Goal: Task Accomplishment & Management: Use online tool/utility

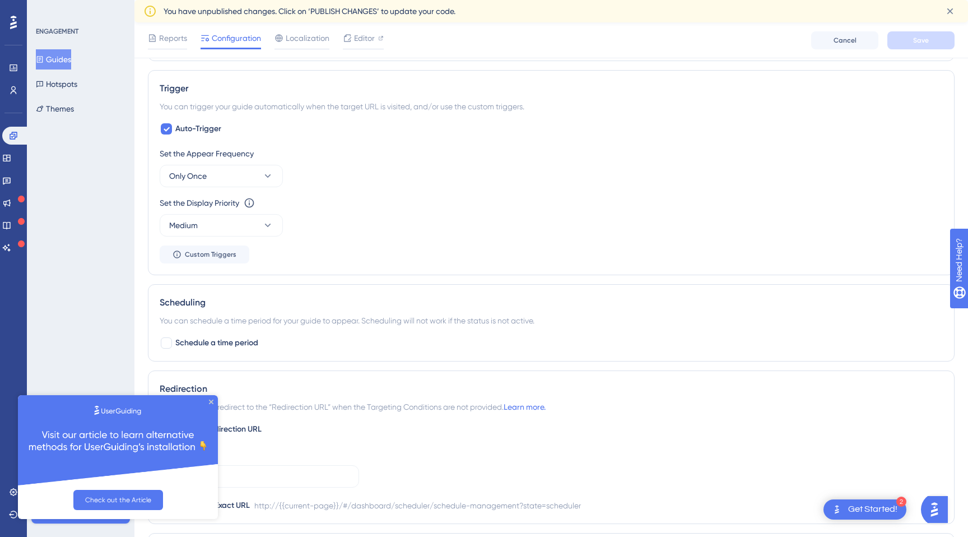
scroll to position [564, 0]
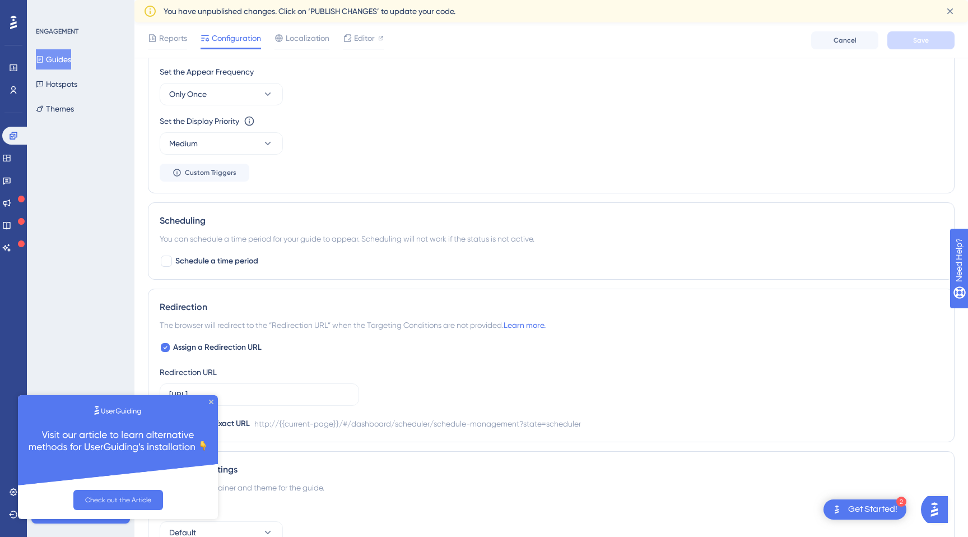
click at [846, 512] on div "2 Get Started!" at bounding box center [865, 509] width 83 height 20
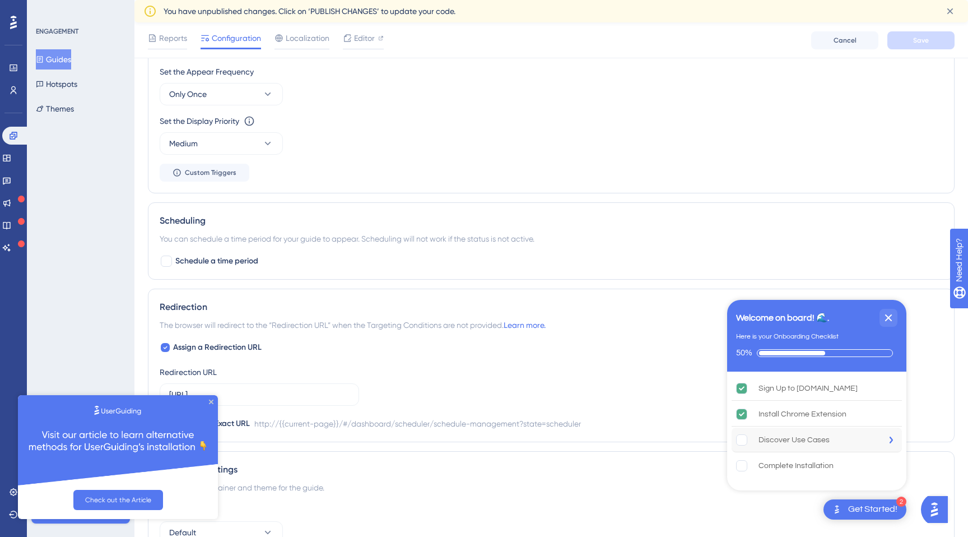
click at [745, 443] on rect "Discover Use Cases  is incomplete." at bounding box center [742, 439] width 11 height 11
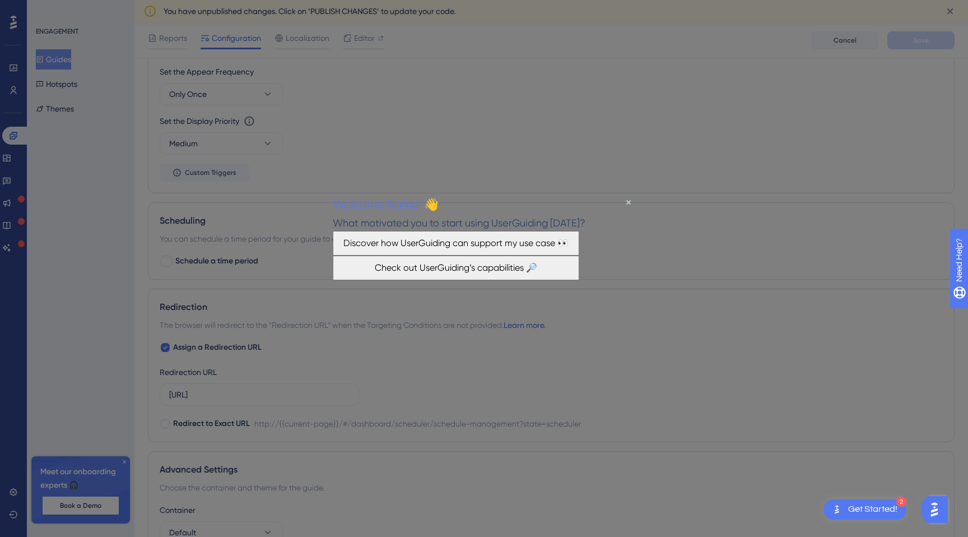
scroll to position [0, 0]
click at [552, 255] on button "Discover how UserGuiding can support my use case 👀" at bounding box center [456, 243] width 246 height 25
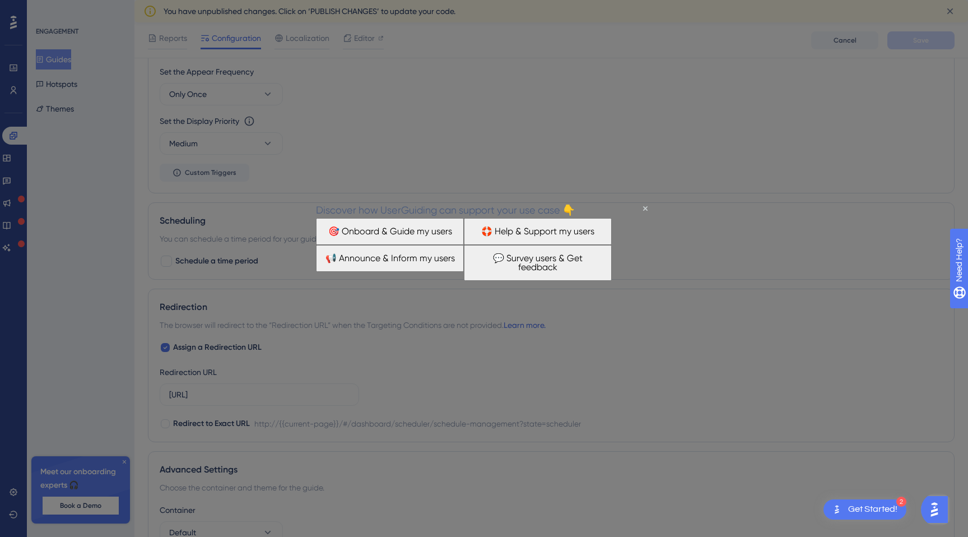
click at [428, 245] on button "🎯 Onboard & Guide my users" at bounding box center [390, 231] width 148 height 27
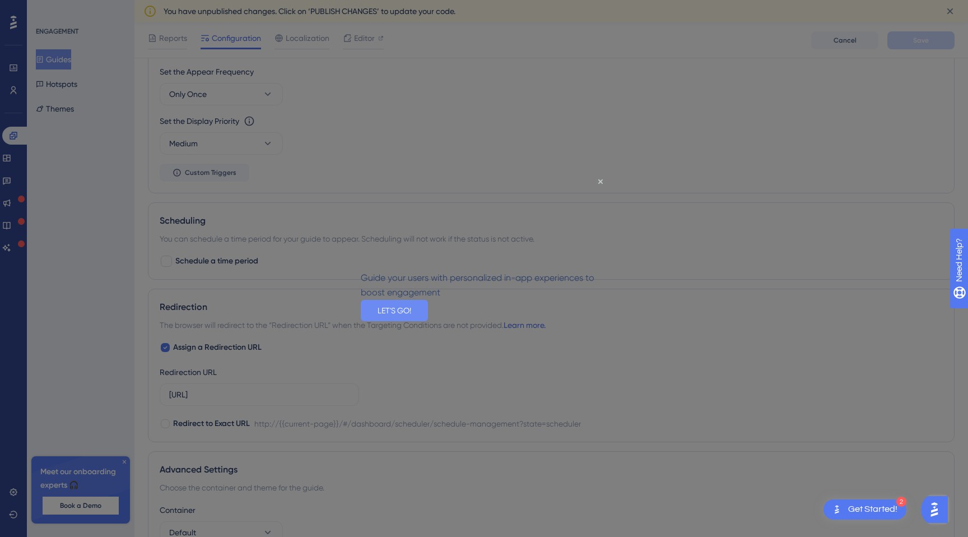
click at [428, 321] on button "LET'S GO!" at bounding box center [394, 310] width 67 height 21
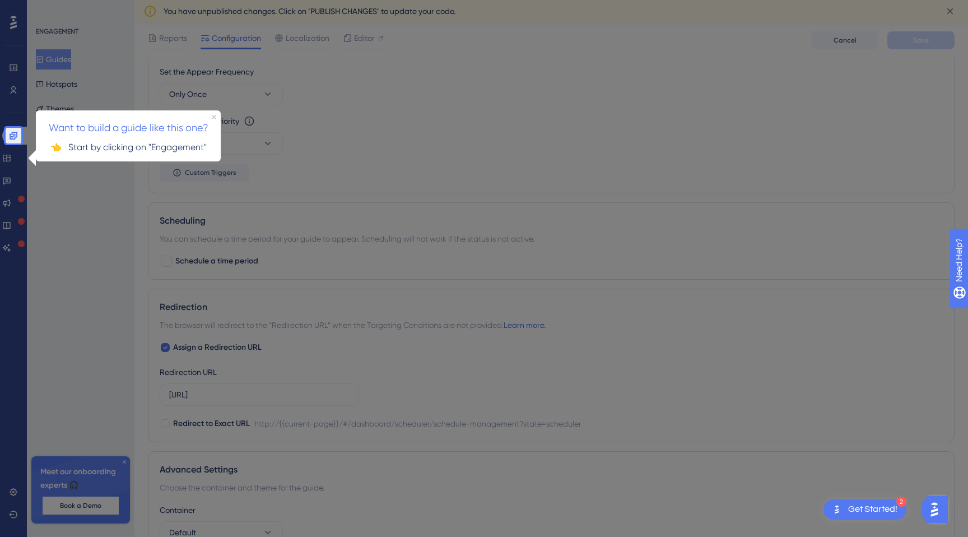
click at [160, 136] on div "Want to build a guide like this one?" at bounding box center [128, 123] width 185 height 27
click at [17, 138] on icon at bounding box center [13, 135] width 9 height 9
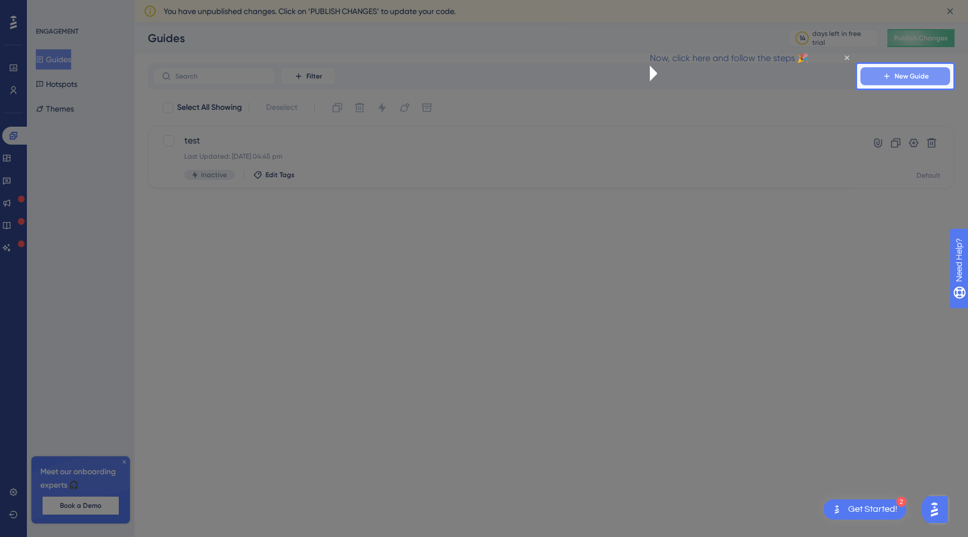
click at [910, 80] on span "New Guide" at bounding box center [912, 76] width 34 height 9
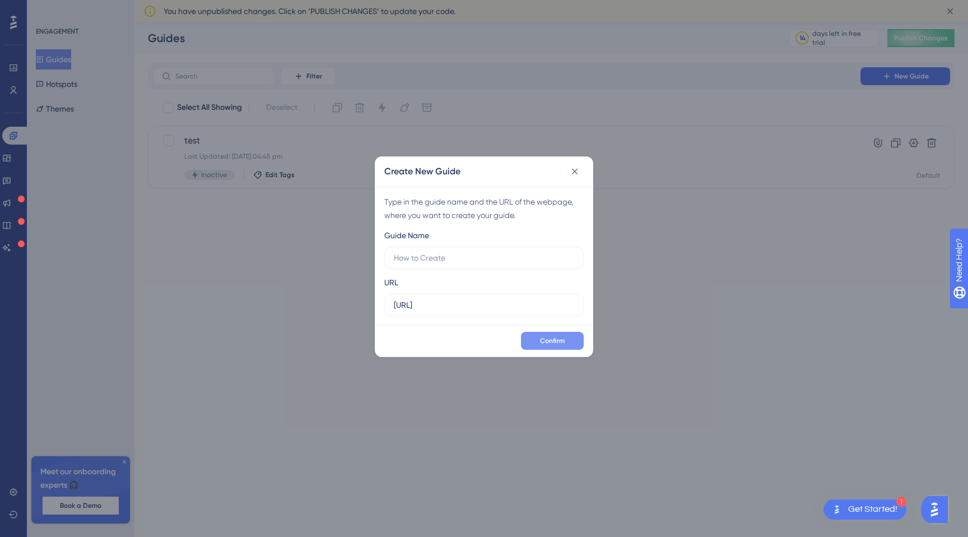
click at [555, 343] on span "Confirm" at bounding box center [552, 340] width 25 height 9
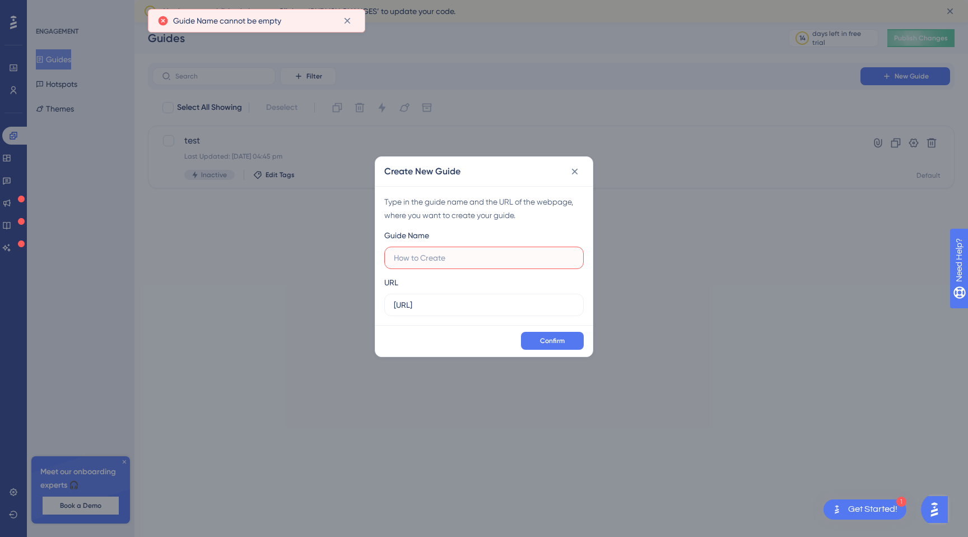
click at [460, 263] on input "text" at bounding box center [484, 258] width 180 height 12
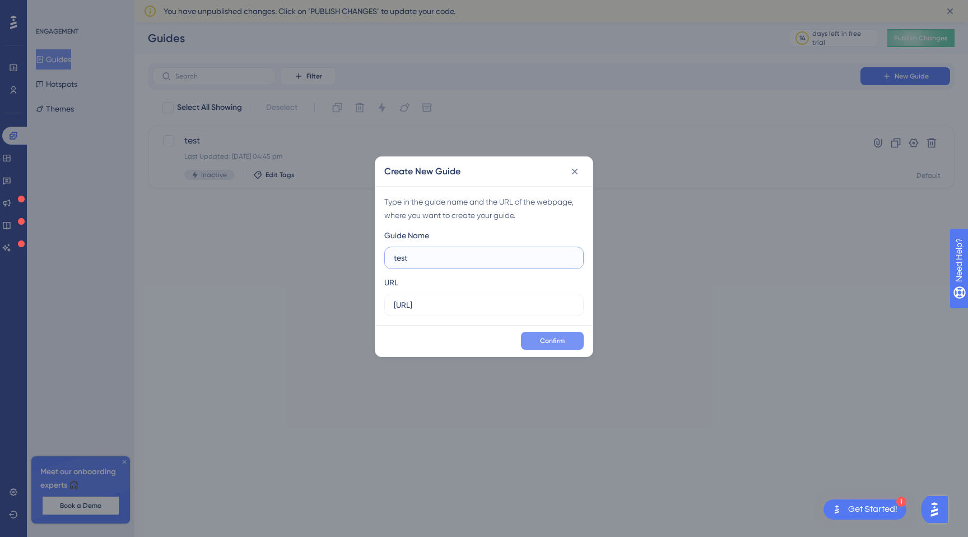
type input "test"
click at [537, 341] on button "Confirm" at bounding box center [552, 341] width 63 height 18
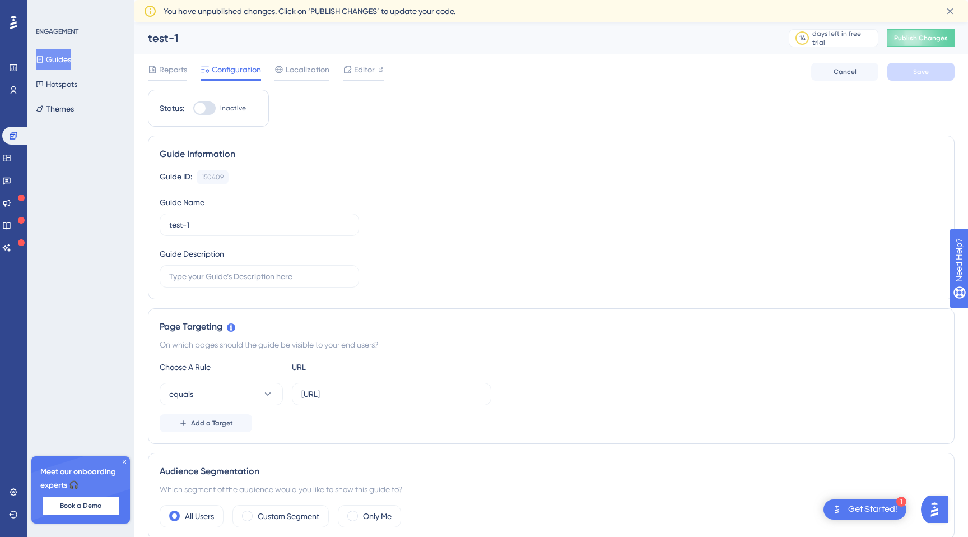
click at [864, 508] on div "Get Started!" at bounding box center [872, 509] width 49 height 12
click at [937, 35] on span "Publish Changes" at bounding box center [921, 38] width 54 height 9
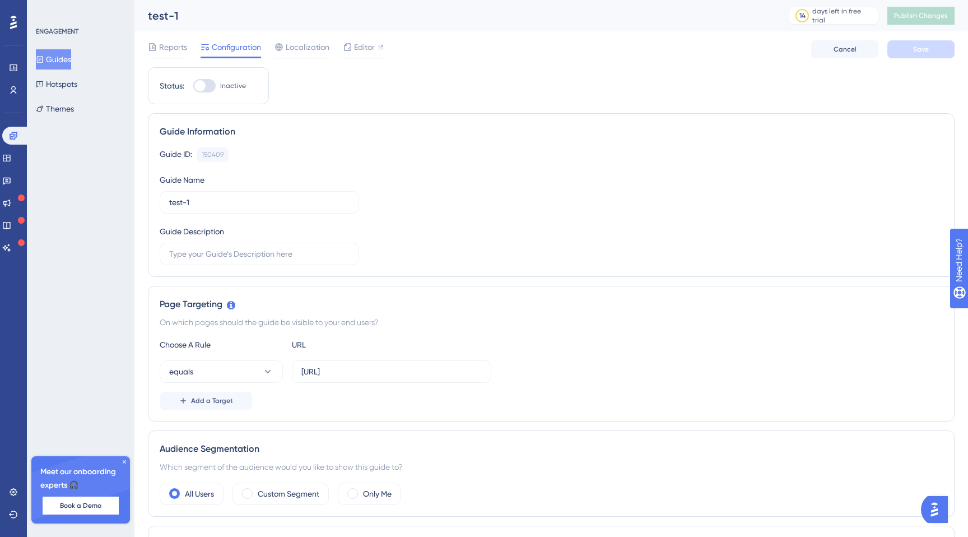
click at [204, 85] on div at bounding box center [199, 85] width 11 height 11
click at [193, 86] on input "Inactive" at bounding box center [193, 86] width 1 height 1
checkbox input "true"
click at [918, 50] on span "Save" at bounding box center [921, 49] width 16 height 9
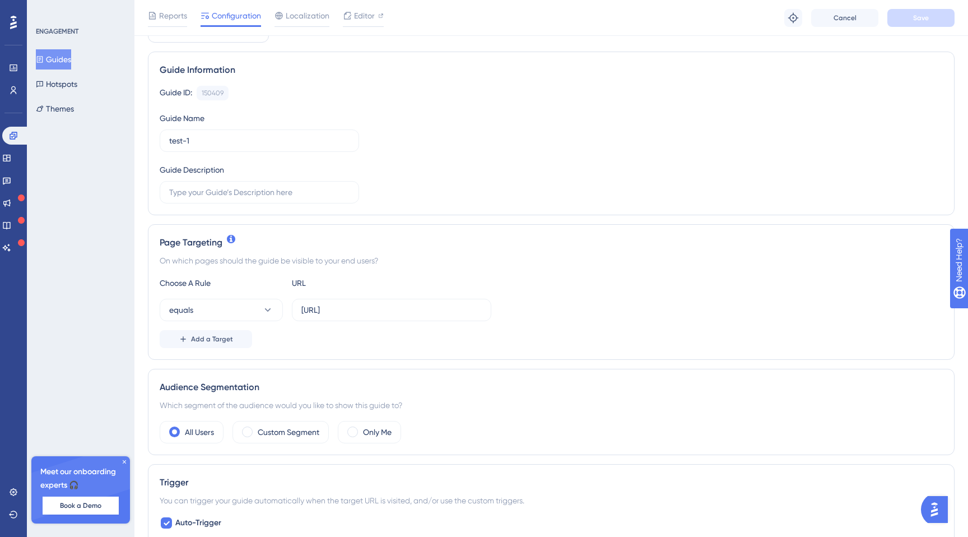
scroll to position [73, 0]
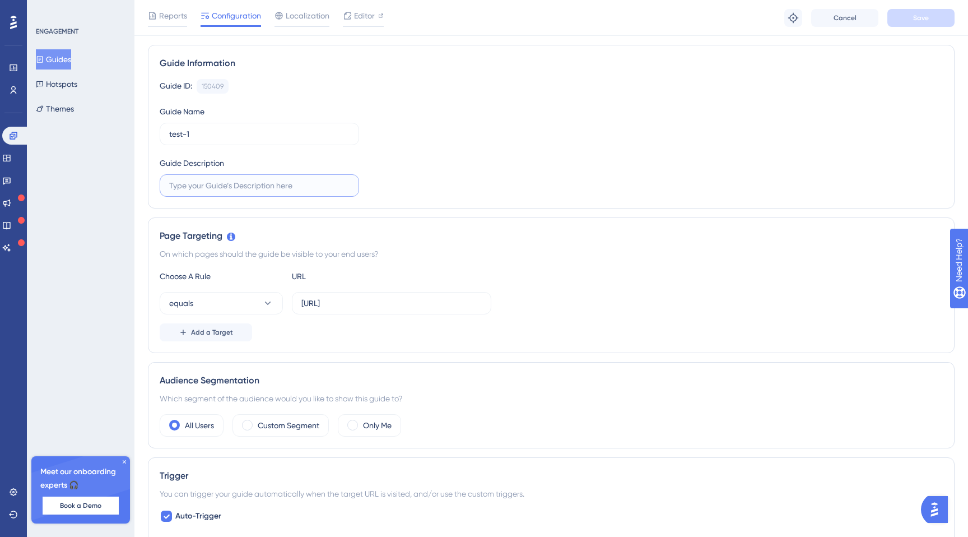
click at [277, 180] on input "text" at bounding box center [259, 185] width 180 height 12
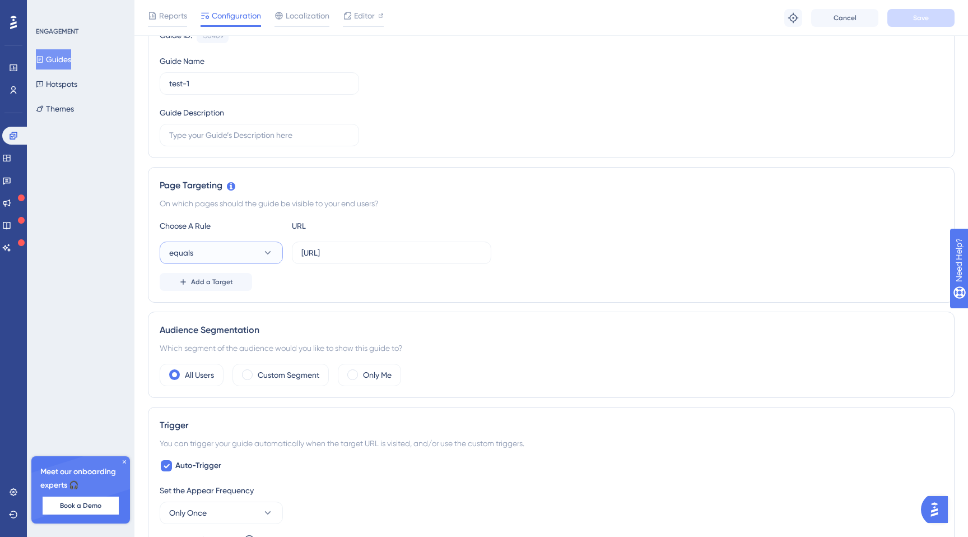
click at [264, 247] on icon at bounding box center [267, 252] width 11 height 11
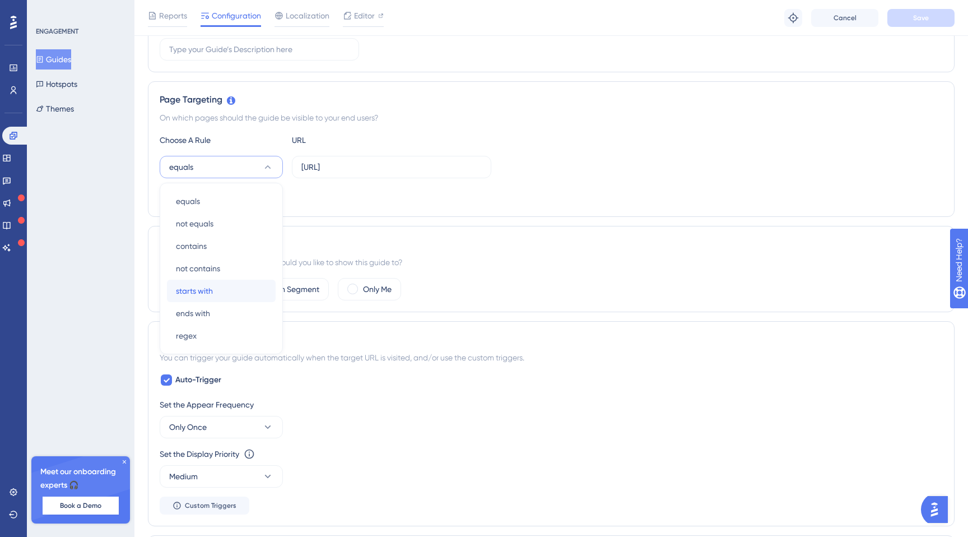
click at [251, 283] on div "starts with starts with" at bounding box center [221, 291] width 91 height 22
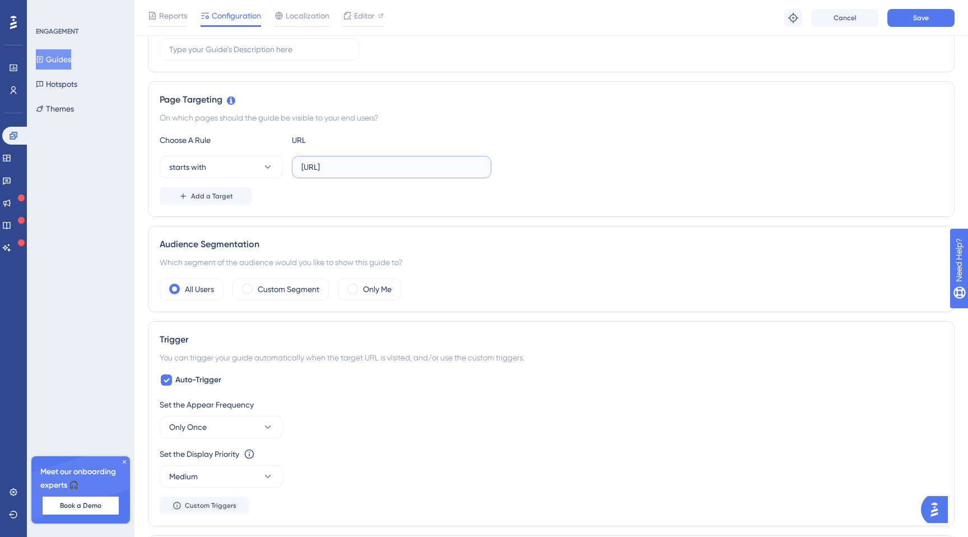
drag, startPoint x: 386, startPoint y: 166, endPoint x: 480, endPoint y: 167, distance: 93.6
click at [480, 168] on input "http://localhost:4200/#/dashboard/overview" at bounding box center [391, 167] width 180 height 12
type input "http://localhost:4200"
click at [916, 18] on span "Save" at bounding box center [921, 17] width 16 height 9
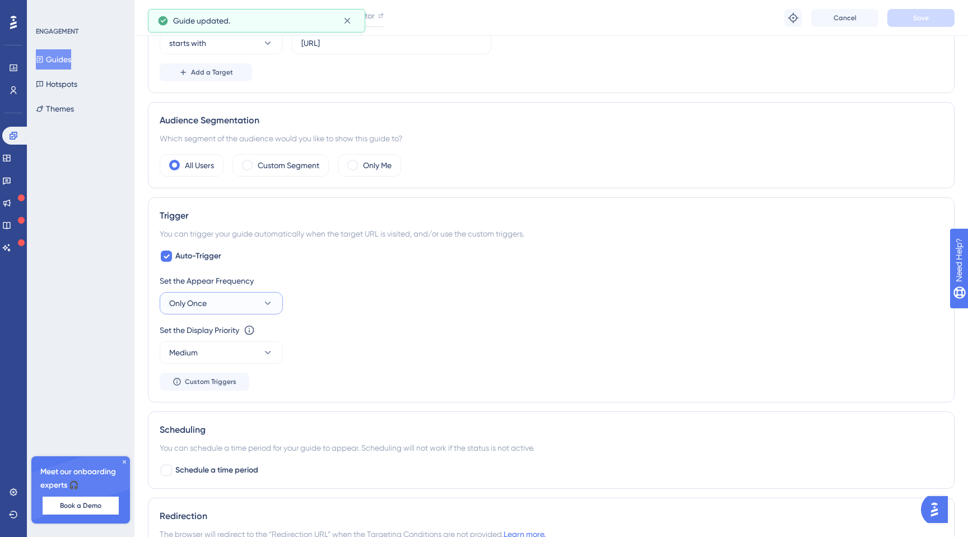
click at [258, 300] on button "Only Once" at bounding box center [221, 303] width 123 height 22
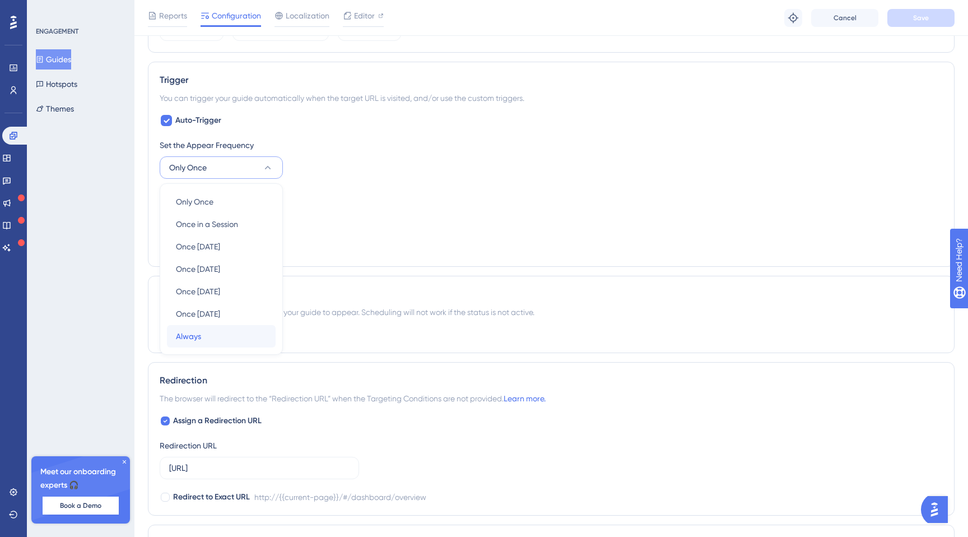
click at [231, 328] on div "Always Always" at bounding box center [221, 336] width 91 height 22
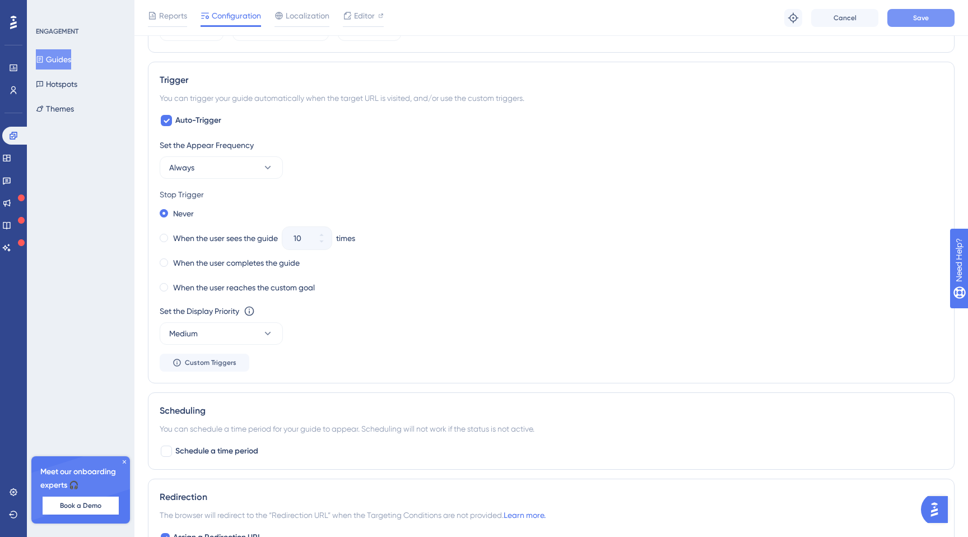
click at [934, 11] on button "Save" at bounding box center [920, 18] width 67 height 18
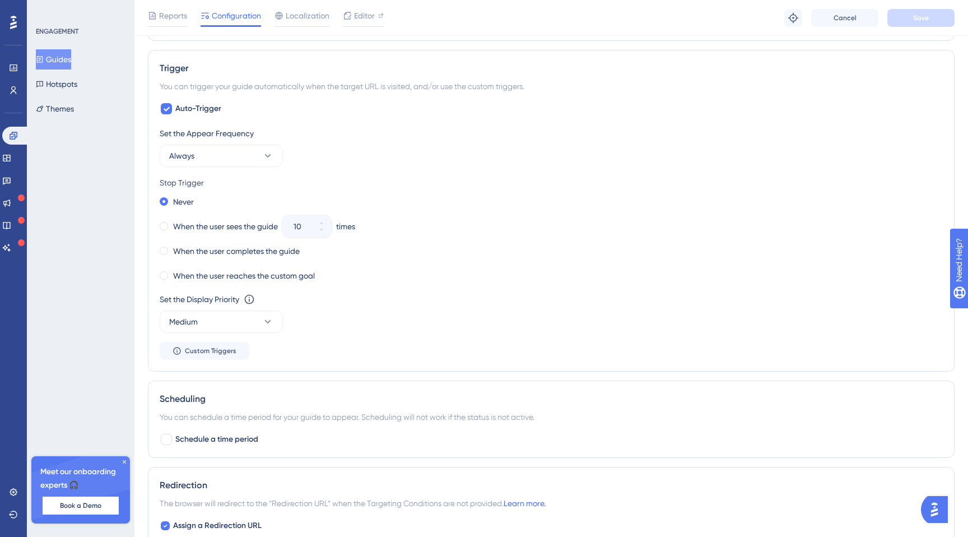
scroll to position [504, 0]
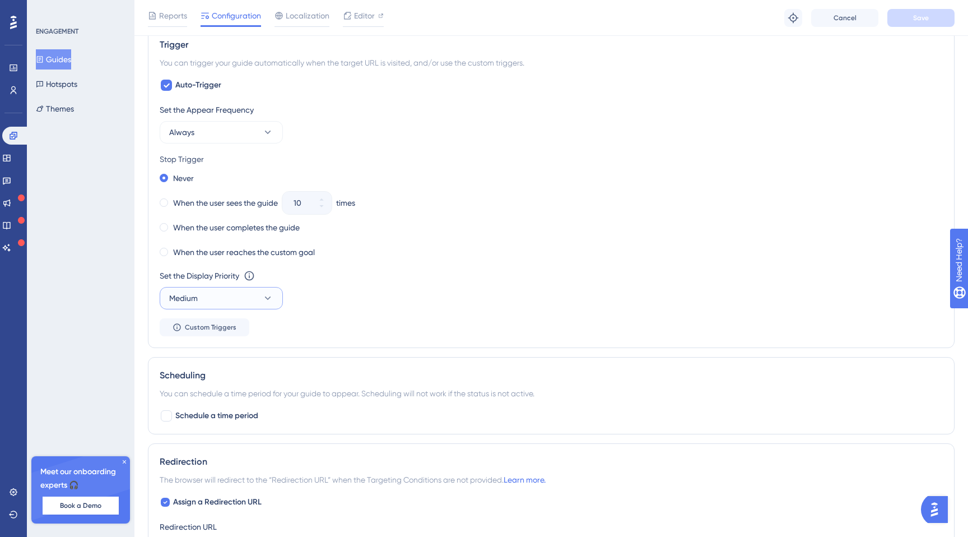
click at [264, 302] on icon at bounding box center [267, 297] width 11 height 11
click at [250, 399] on div "Highest Highest" at bounding box center [221, 399] width 91 height 22
click at [913, 17] on span "Save" at bounding box center [921, 17] width 16 height 9
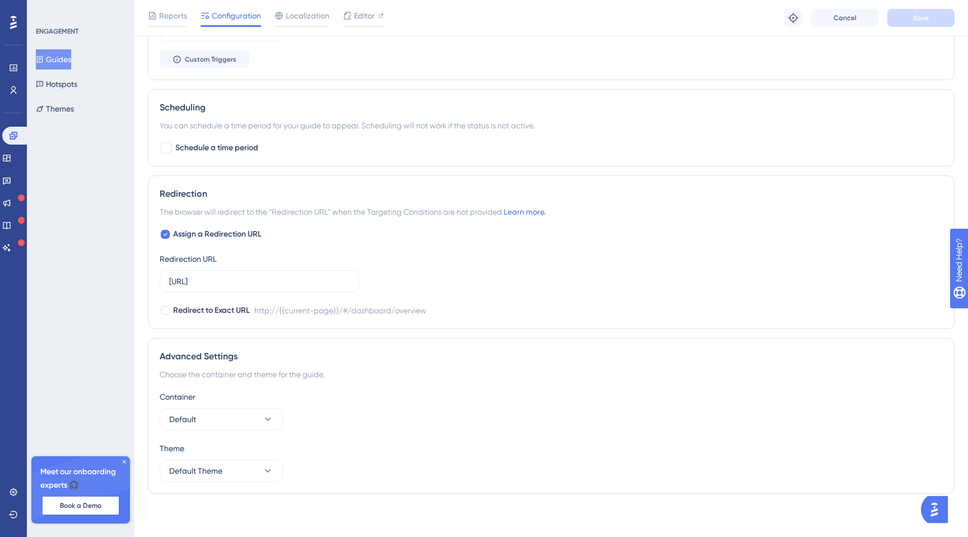
scroll to position [773, 0]
click at [258, 423] on button "Default" at bounding box center [221, 417] width 123 height 22
click at [353, 404] on div "Container Default Default Default" at bounding box center [551, 408] width 783 height 40
click at [259, 466] on button "Default Theme" at bounding box center [221, 469] width 123 height 22
click at [360, 397] on div "Container" at bounding box center [551, 394] width 783 height 13
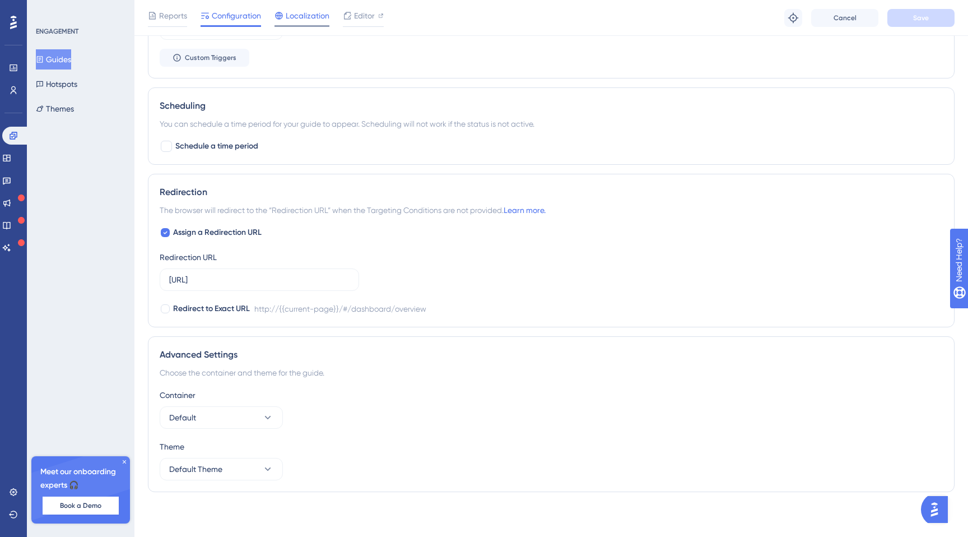
click at [300, 12] on span "Localization" at bounding box center [308, 15] width 44 height 13
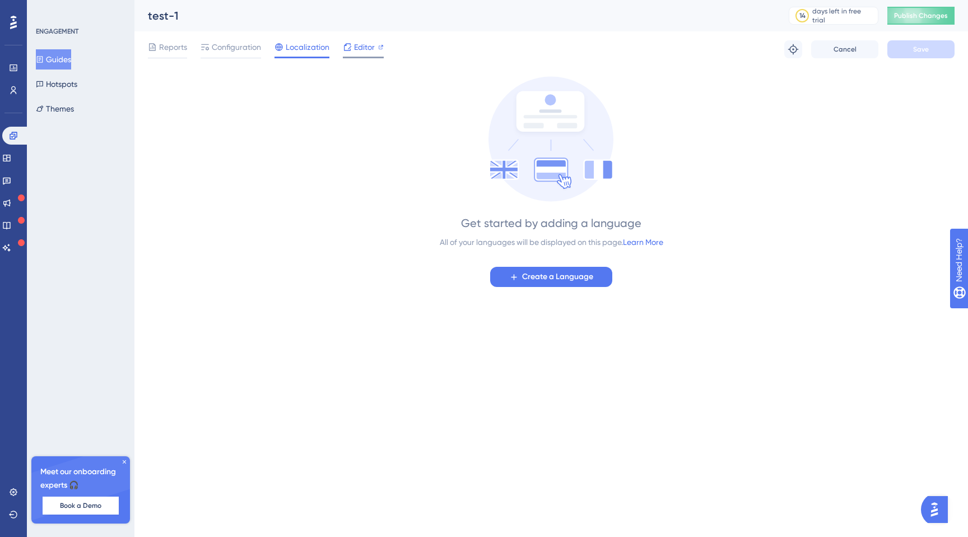
click at [362, 46] on span "Editor" at bounding box center [364, 46] width 21 height 13
click at [173, 48] on span "Reports" at bounding box center [173, 46] width 28 height 13
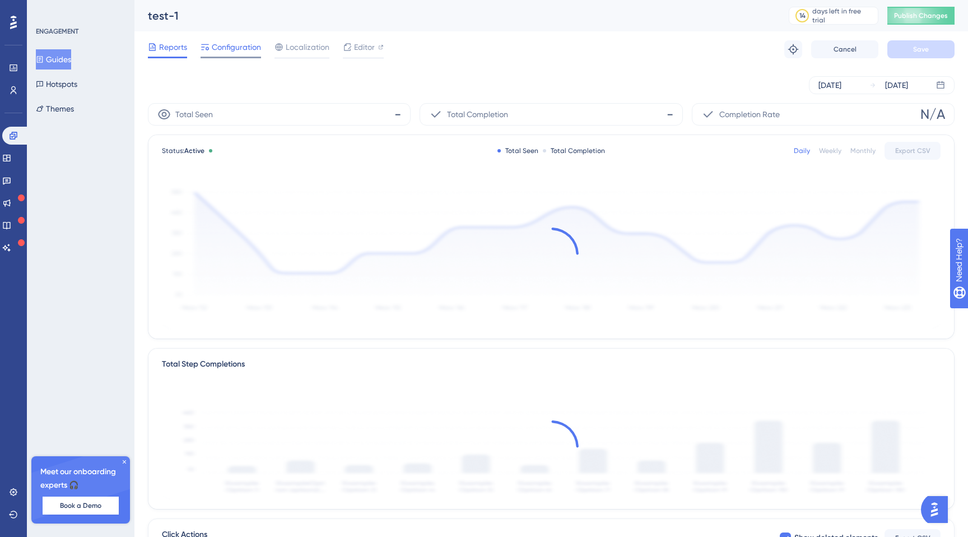
click at [241, 51] on span "Configuration" at bounding box center [236, 46] width 49 height 13
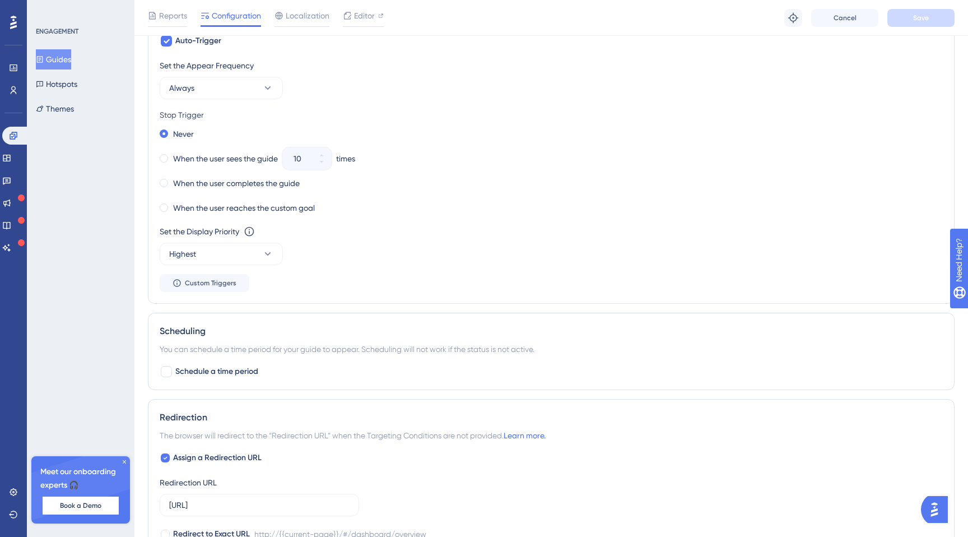
scroll to position [773, 0]
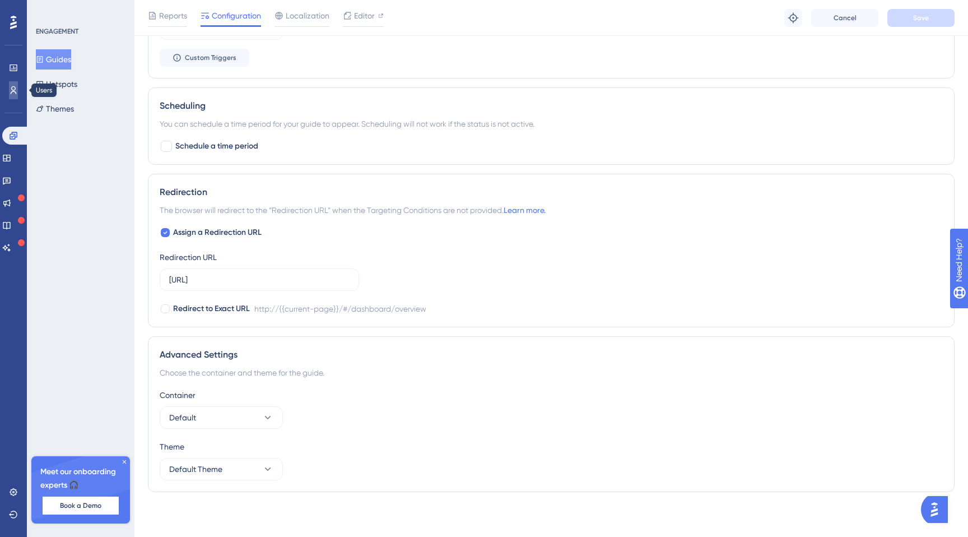
click at [14, 87] on icon at bounding box center [13, 90] width 9 height 9
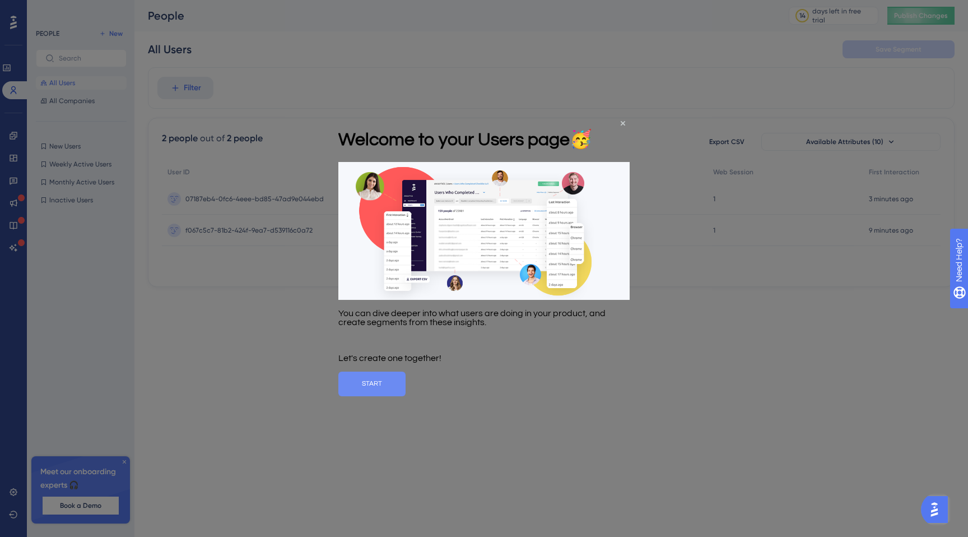
click at [406, 396] on button "START" at bounding box center [371, 383] width 67 height 25
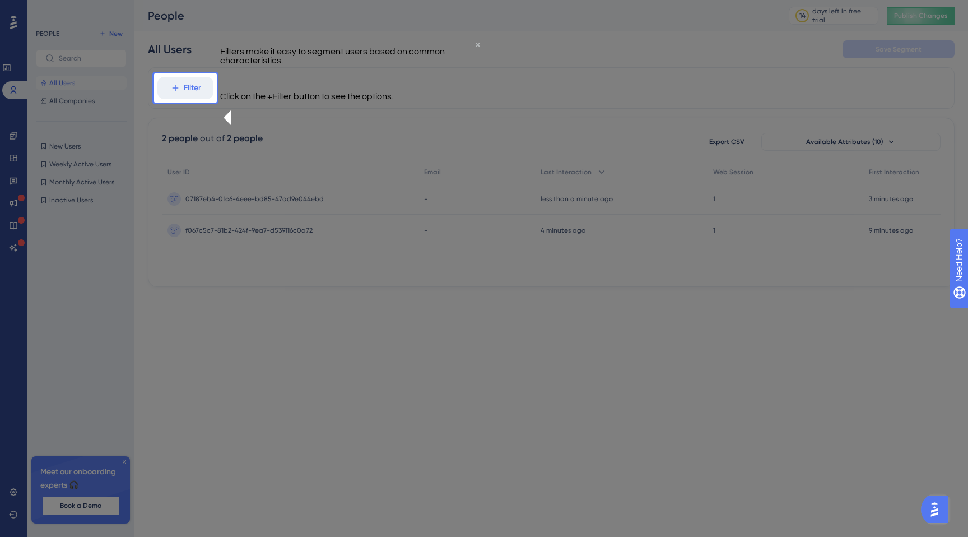
click at [476, 46] on icon "Close Preview" at bounding box center [478, 44] width 4 height 4
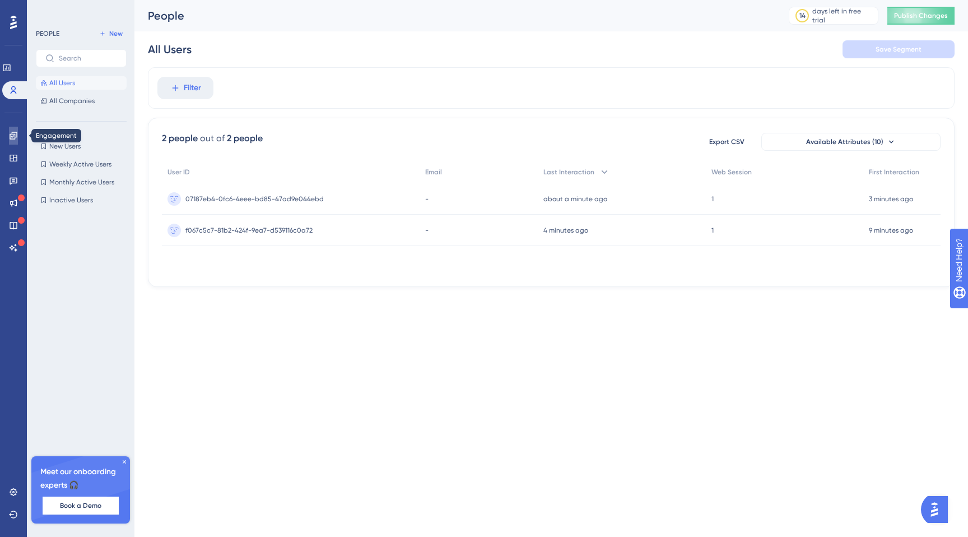
click at [15, 136] on icon at bounding box center [13, 135] width 9 height 9
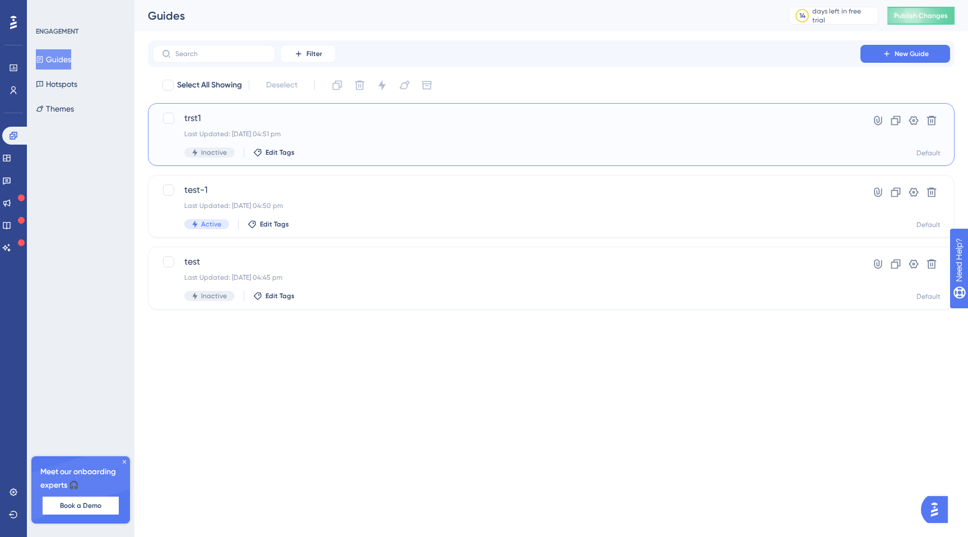
click at [449, 134] on div "Last Updated: 21 Aug 2025 04:51 pm" at bounding box center [506, 133] width 644 height 9
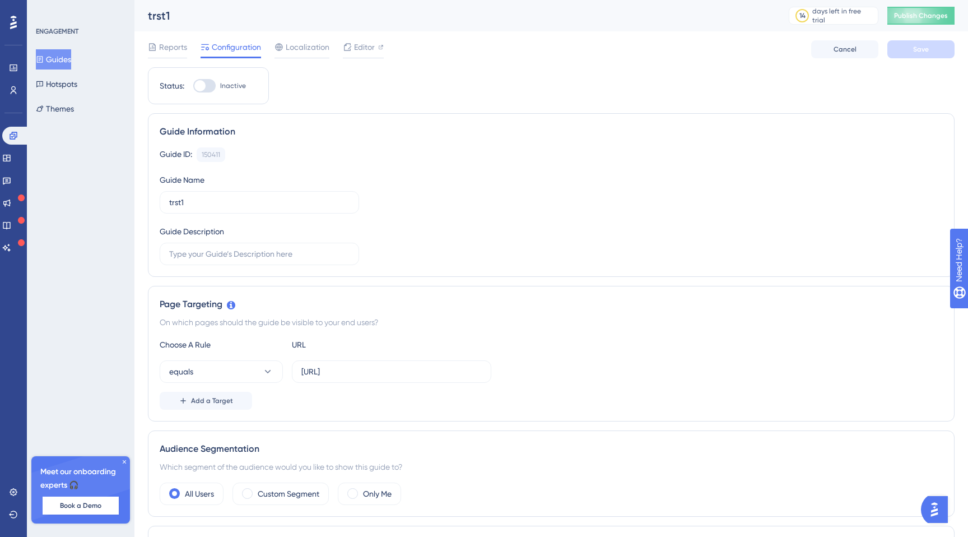
click at [213, 82] on div at bounding box center [204, 85] width 22 height 13
click at [193, 86] on input "Inactive" at bounding box center [193, 86] width 1 height 1
checkbox input "true"
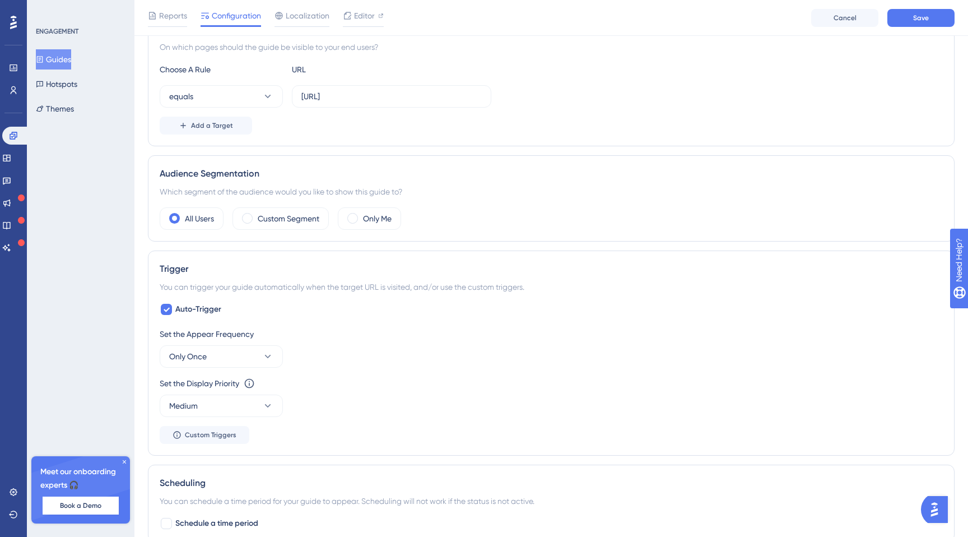
scroll to position [315, 0]
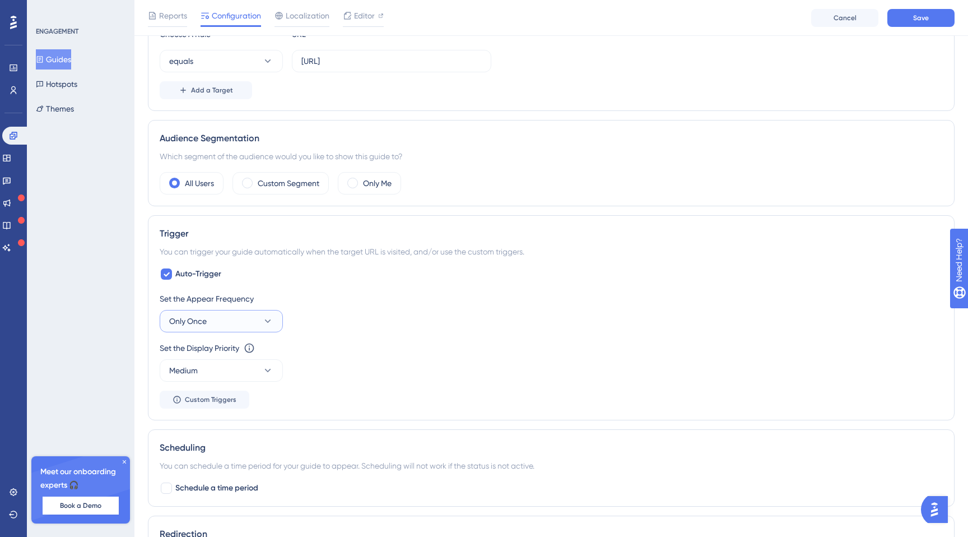
click at [268, 321] on icon at bounding box center [268, 320] width 6 height 3
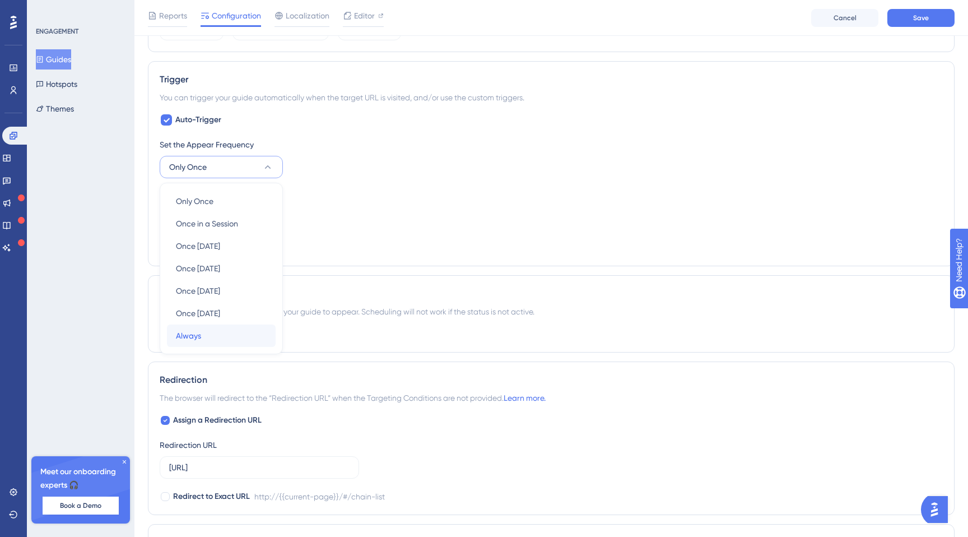
click at [252, 332] on div "Always Always" at bounding box center [221, 335] width 91 height 22
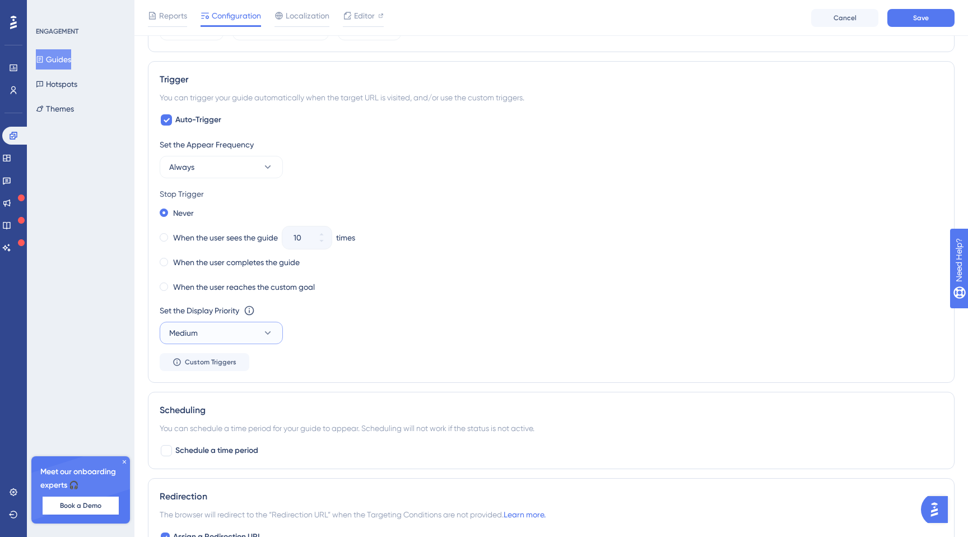
click at [266, 335] on icon at bounding box center [267, 332] width 11 height 11
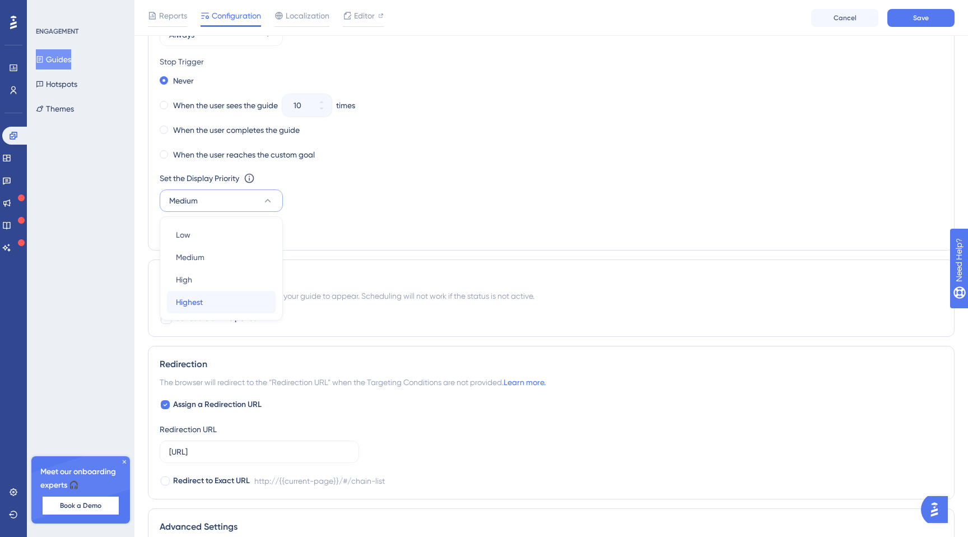
click at [252, 292] on div "Highest Highest" at bounding box center [221, 302] width 91 height 22
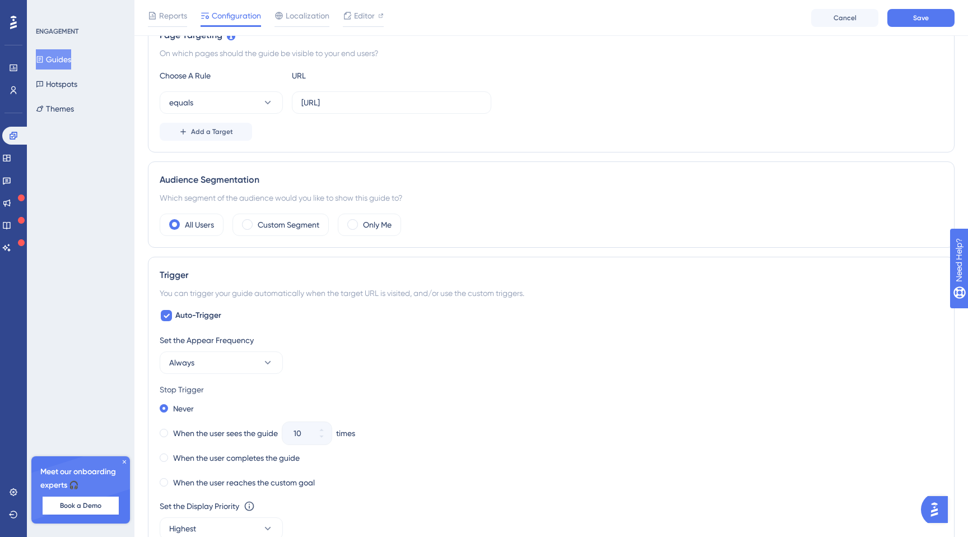
scroll to position [0, 0]
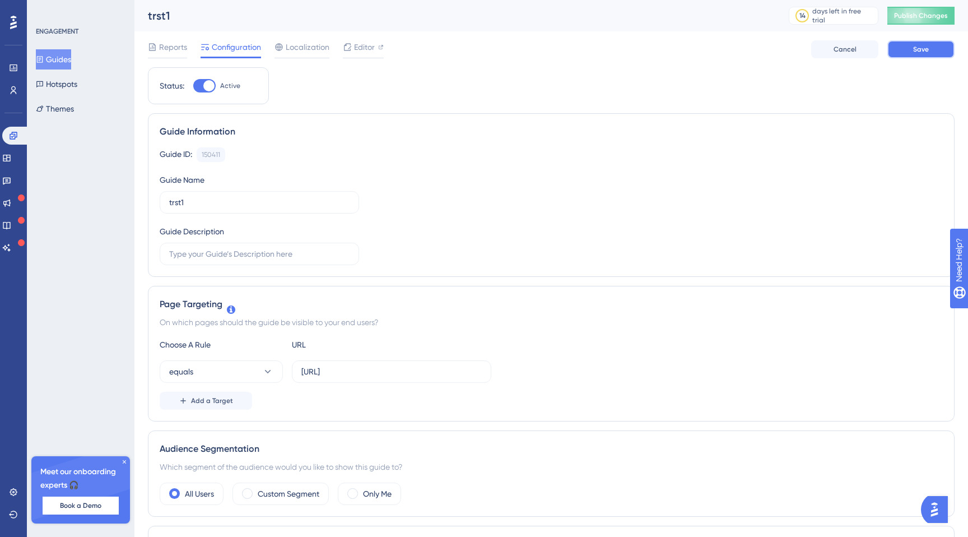
click at [932, 53] on button "Save" at bounding box center [920, 49] width 67 height 18
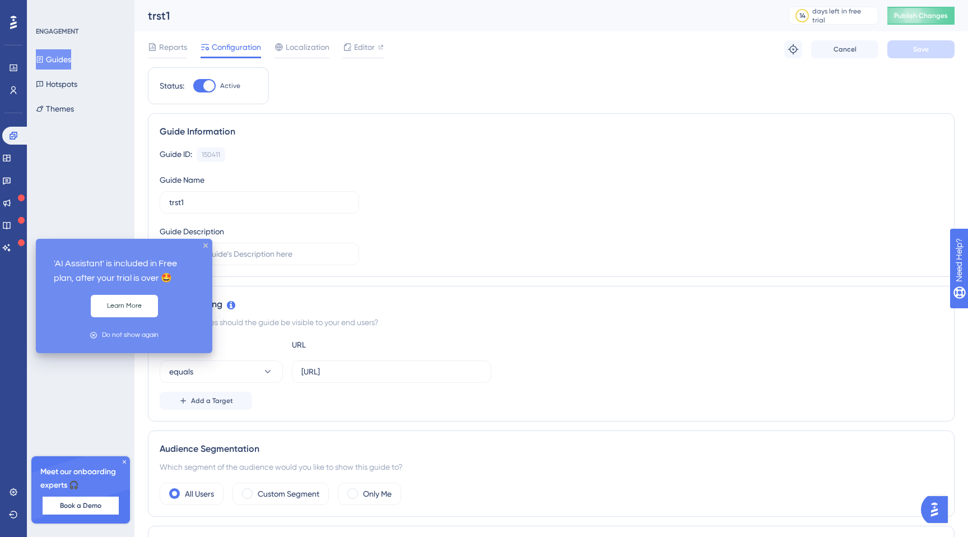
click at [18, 241] on icon at bounding box center [21, 242] width 7 height 7
click at [11, 247] on icon at bounding box center [6, 247] width 9 height 9
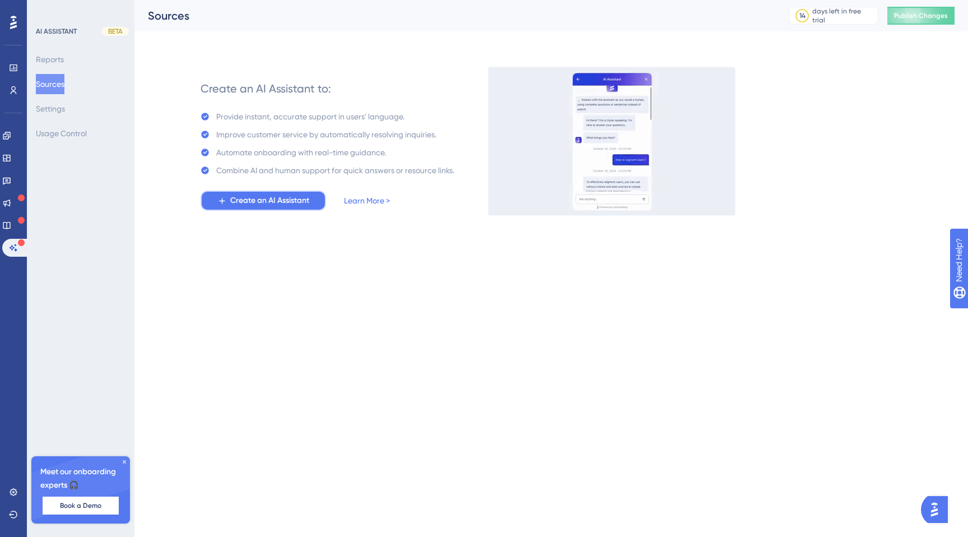
click at [218, 202] on icon at bounding box center [222, 201] width 10 height 10
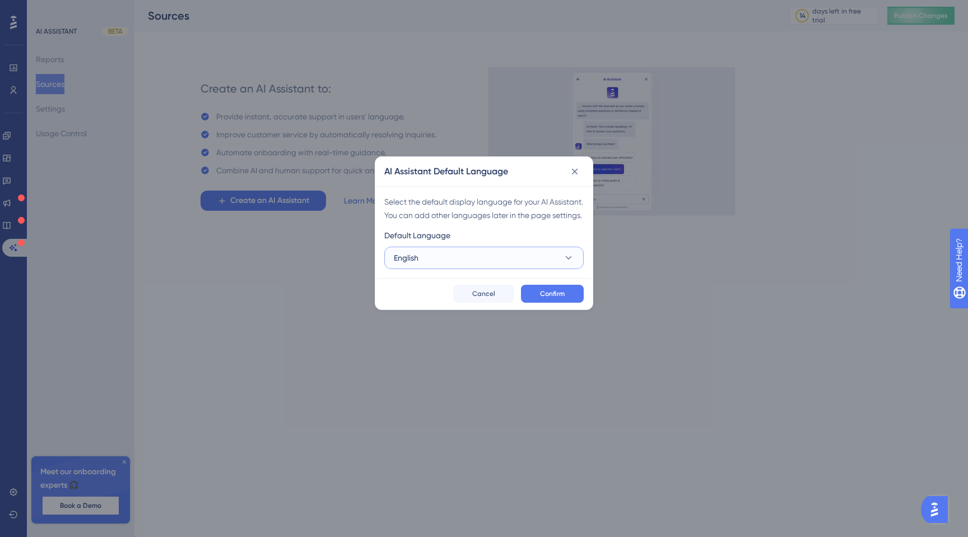
click at [532, 268] on button "English" at bounding box center [483, 257] width 199 height 22
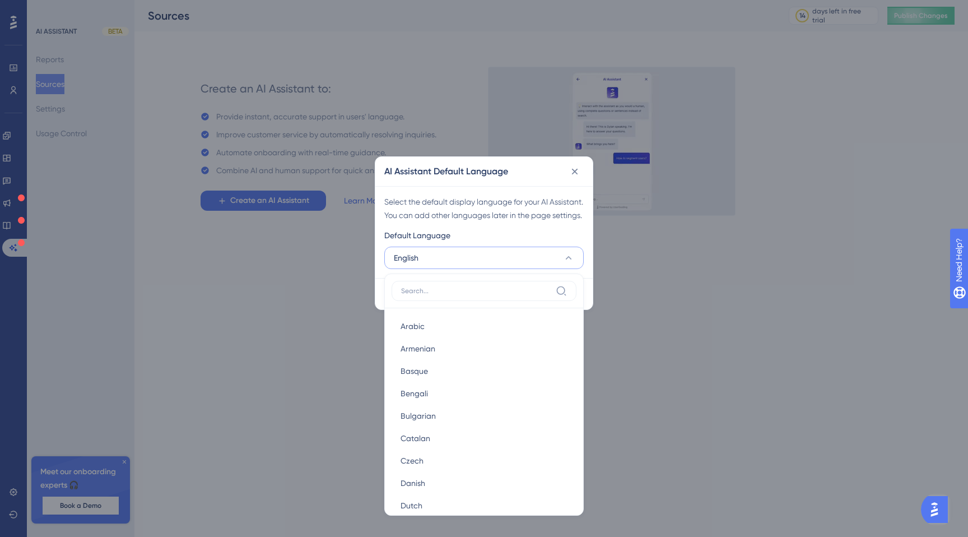
type input "h"
click at [562, 219] on div "Select the default display language for your AI Assistant. You can add other la…" at bounding box center [483, 208] width 199 height 27
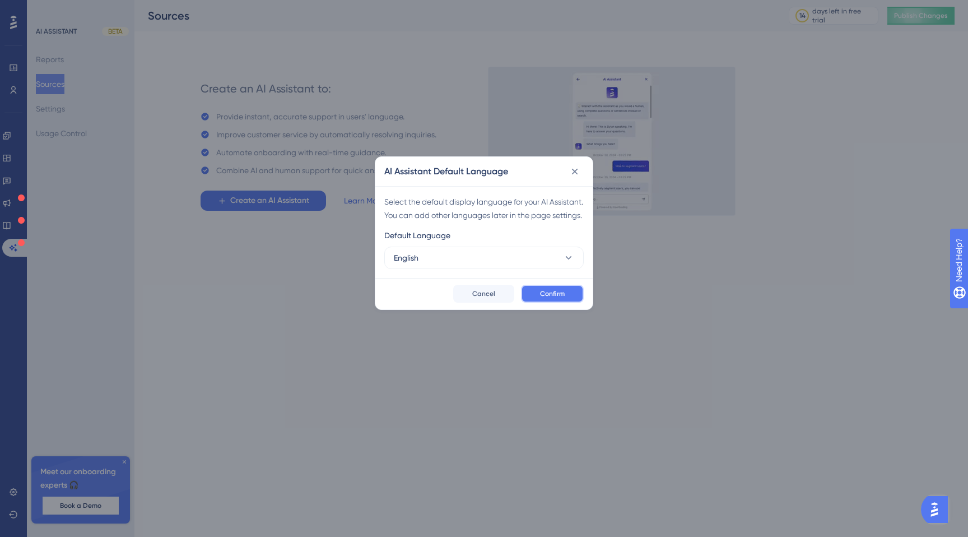
click at [549, 298] on span "Confirm" at bounding box center [552, 293] width 25 height 9
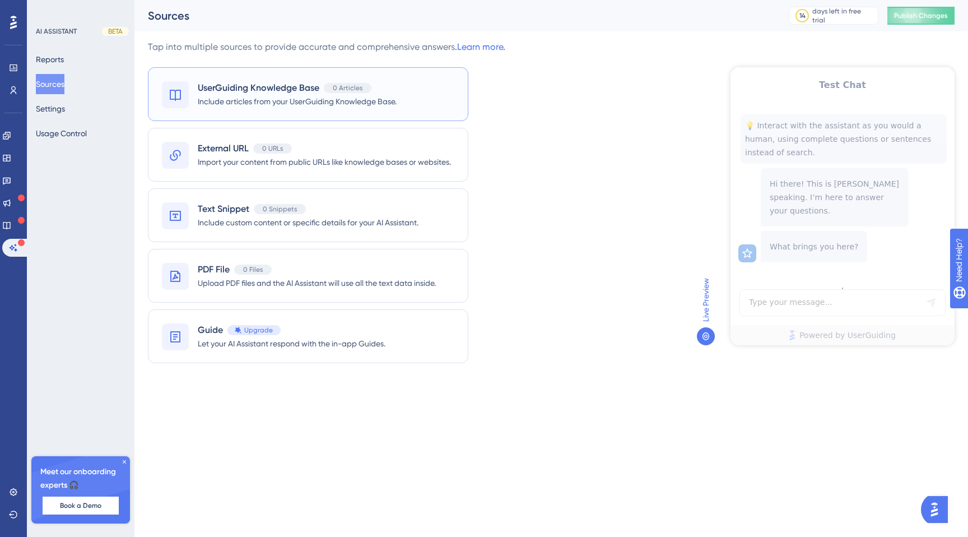
click at [297, 98] on span "Include articles from your UserGuiding Knowledge Base." at bounding box center [297, 101] width 199 height 13
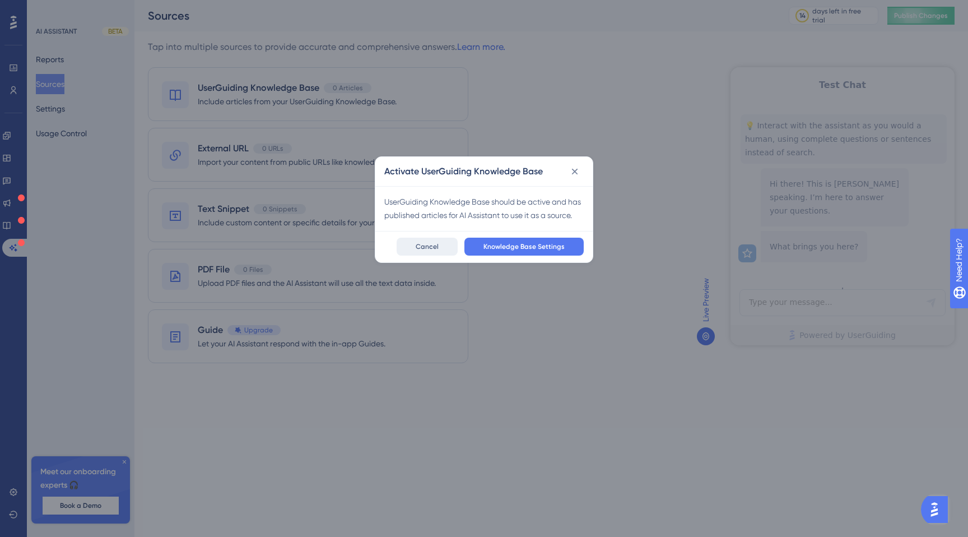
click at [412, 241] on button "Cancel" at bounding box center [427, 247] width 61 height 18
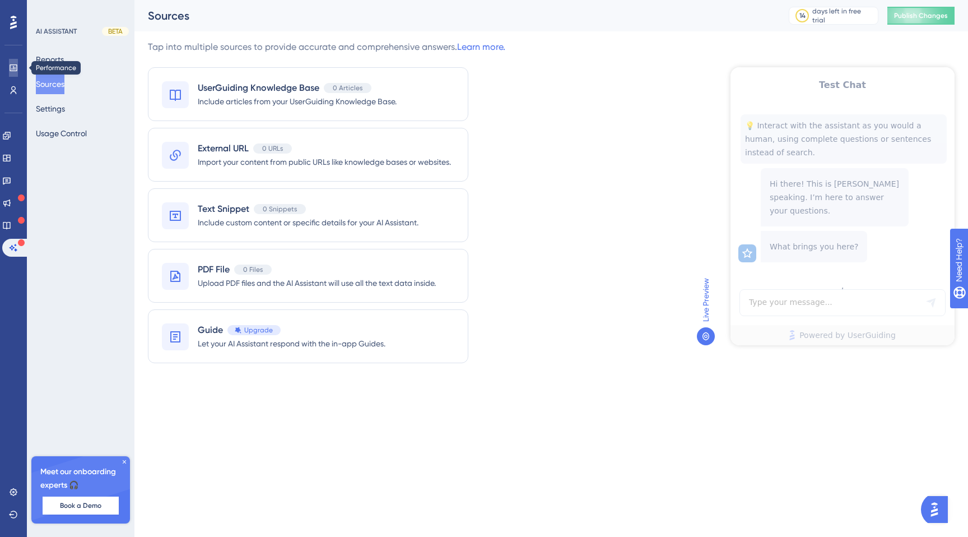
click at [15, 63] on icon at bounding box center [13, 67] width 9 height 9
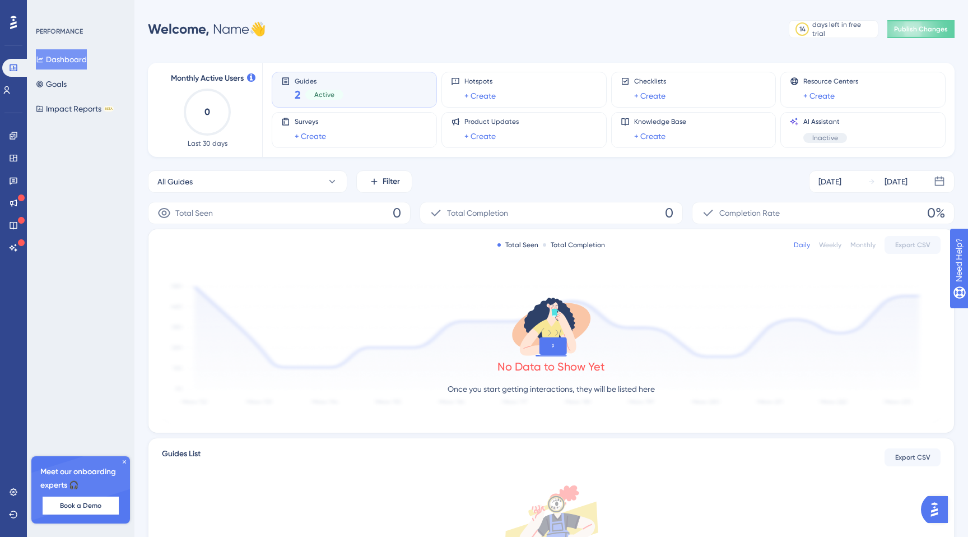
click at [333, 95] on div "Active" at bounding box center [324, 95] width 38 height 10
click at [337, 95] on div "Active" at bounding box center [324, 95] width 38 height 10
click at [331, 83] on span "Guides" at bounding box center [319, 81] width 49 height 8
click at [289, 81] on icon at bounding box center [285, 80] width 7 height 7
click at [936, 29] on span "Publish Changes" at bounding box center [921, 29] width 54 height 9
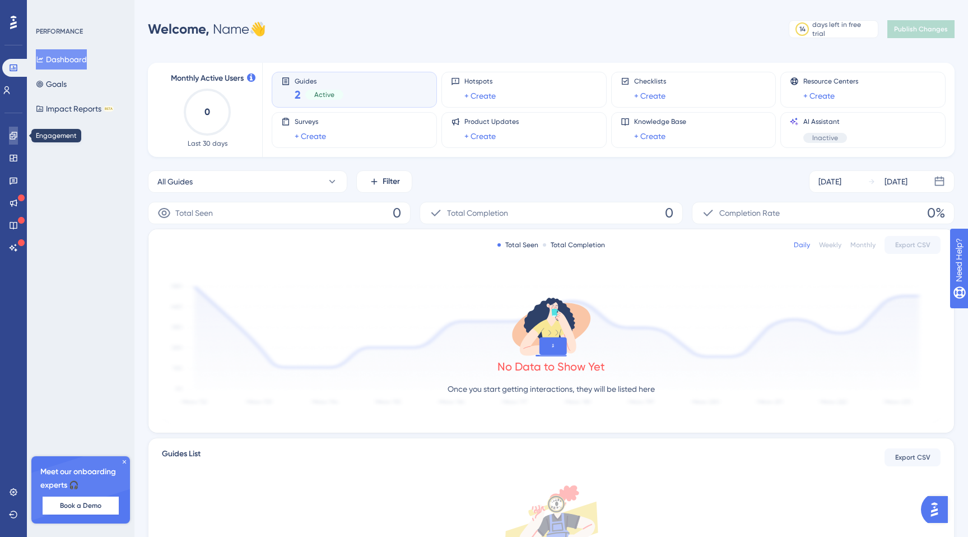
click at [15, 140] on link at bounding box center [13, 136] width 9 height 18
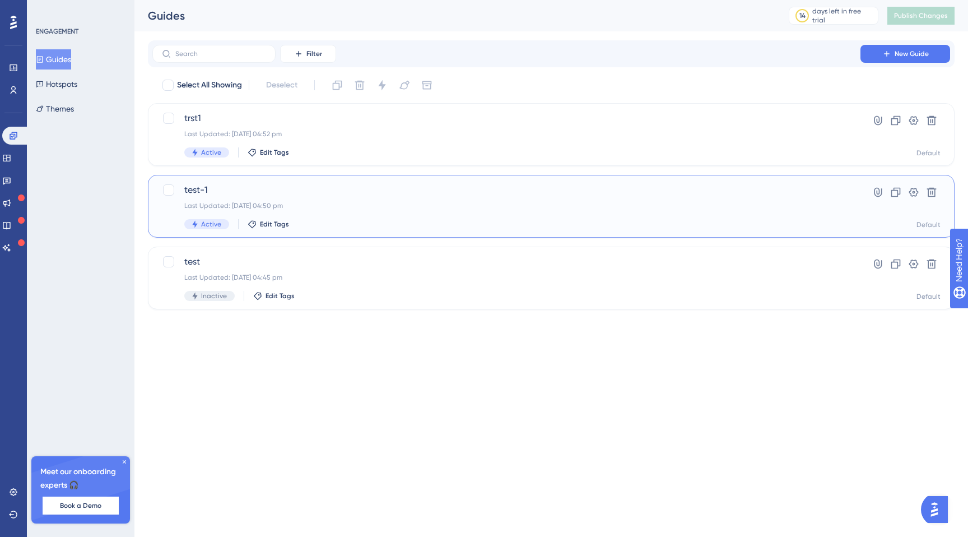
click at [237, 188] on span "test-1" at bounding box center [506, 189] width 644 height 13
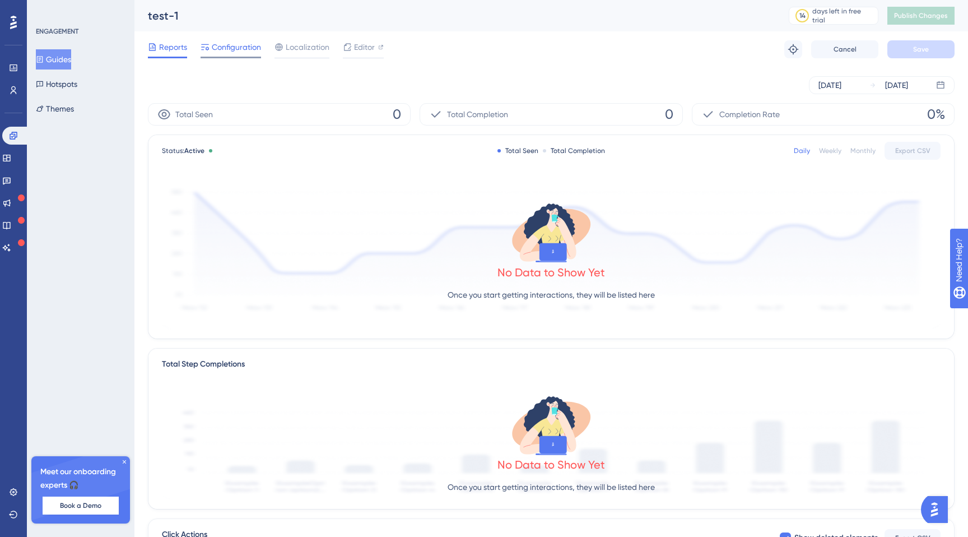
click at [252, 51] on span "Configuration" at bounding box center [236, 46] width 49 height 13
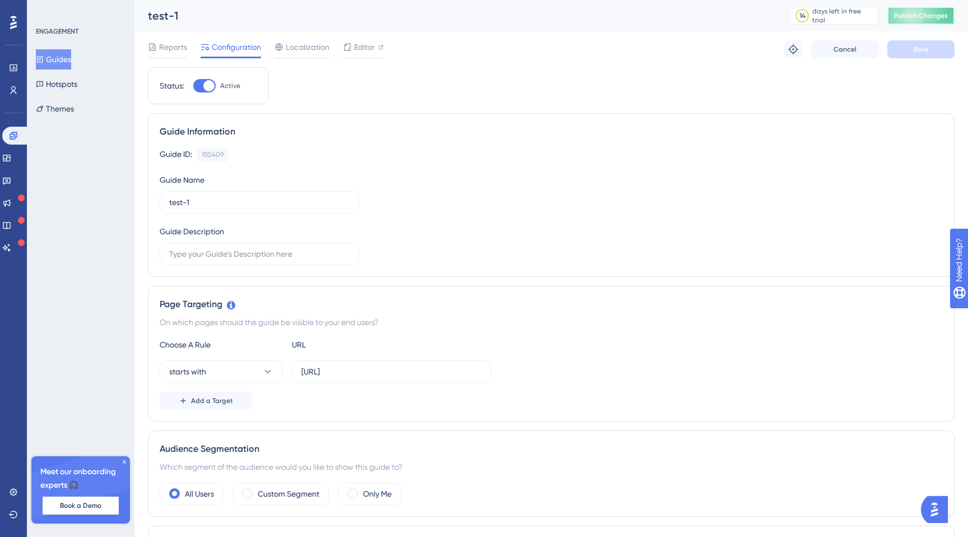
click at [936, 14] on span "Publish Changes" at bounding box center [921, 15] width 54 height 9
click at [936, 15] on span "Publish Changes" at bounding box center [921, 15] width 54 height 9
click at [165, 52] on span "Reports" at bounding box center [173, 46] width 28 height 13
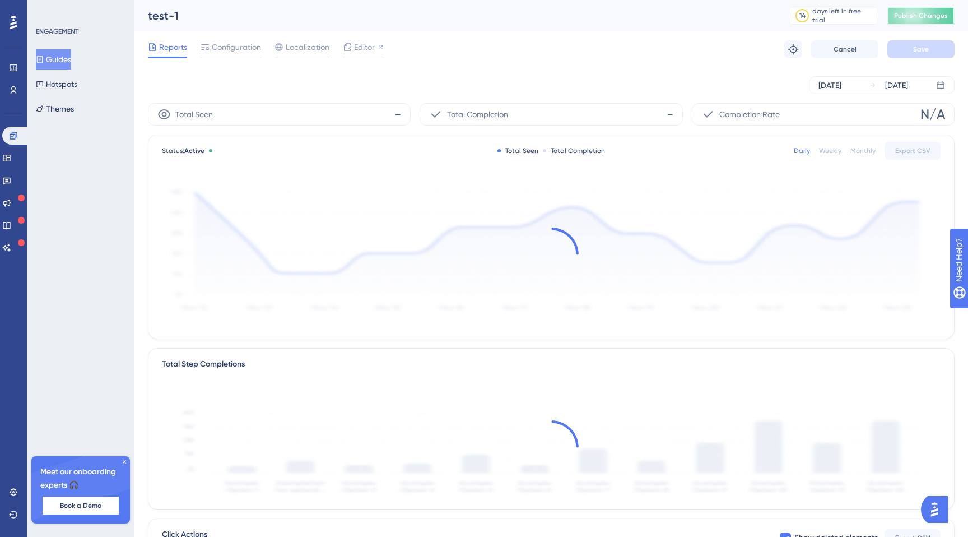
click at [904, 18] on button "Publish Changes" at bounding box center [920, 16] width 67 height 18
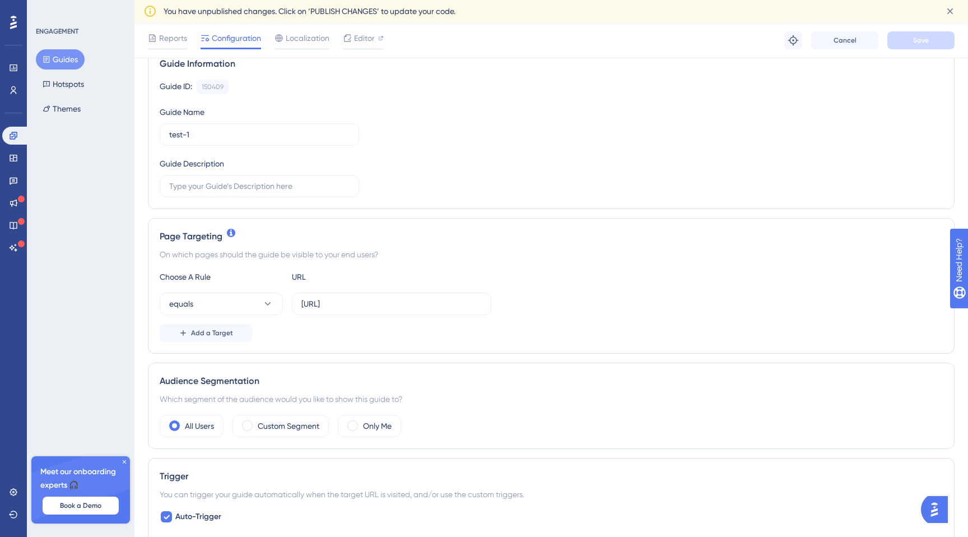
scroll to position [96, 0]
click at [469, 305] on input "http://localhost:4200/#/dashboard/overview" at bounding box center [391, 302] width 180 height 12
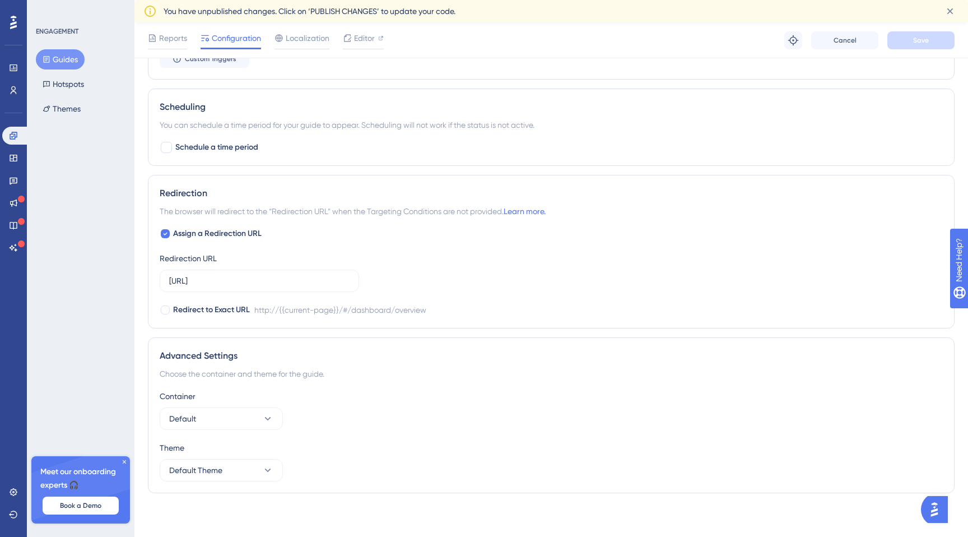
scroll to position [679, 0]
click at [15, 242] on link at bounding box center [13, 248] width 22 height 18
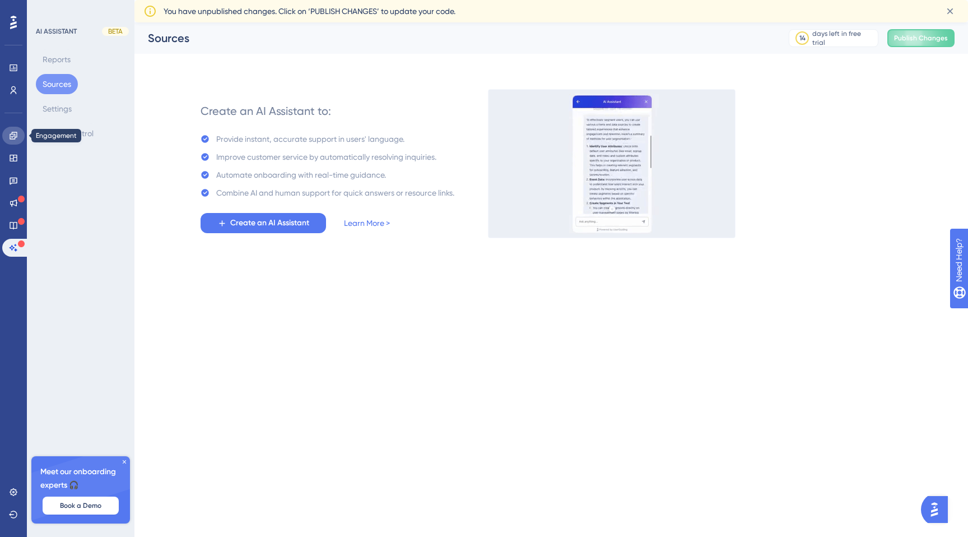
click at [20, 135] on link at bounding box center [13, 136] width 22 height 18
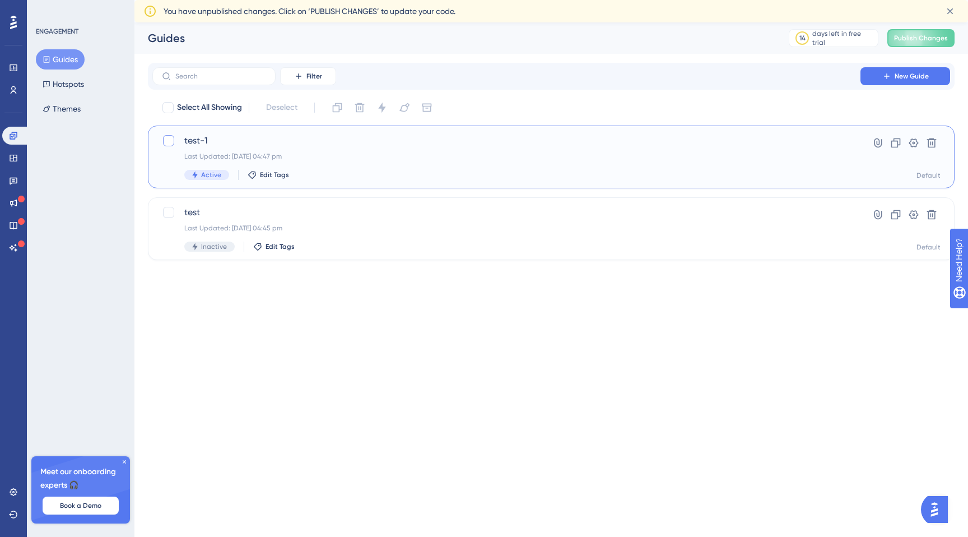
click at [169, 140] on div at bounding box center [168, 140] width 11 height 11
checkbox input "true"
click at [169, 212] on div at bounding box center [168, 212] width 11 height 11
checkbox input "true"
click at [881, 81] on button "New Guide" at bounding box center [905, 76] width 90 height 18
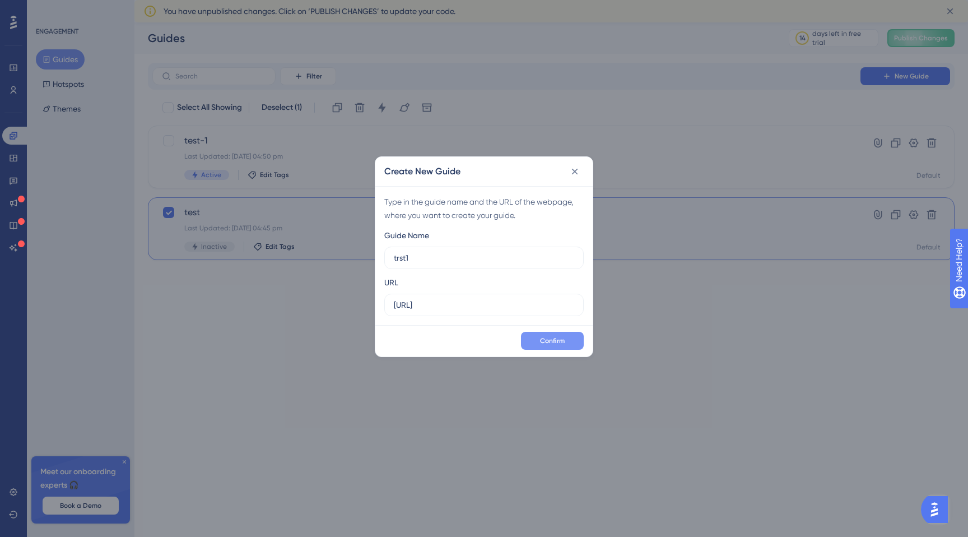
type input "trst1"
click at [555, 339] on span "Confirm" at bounding box center [552, 340] width 25 height 9
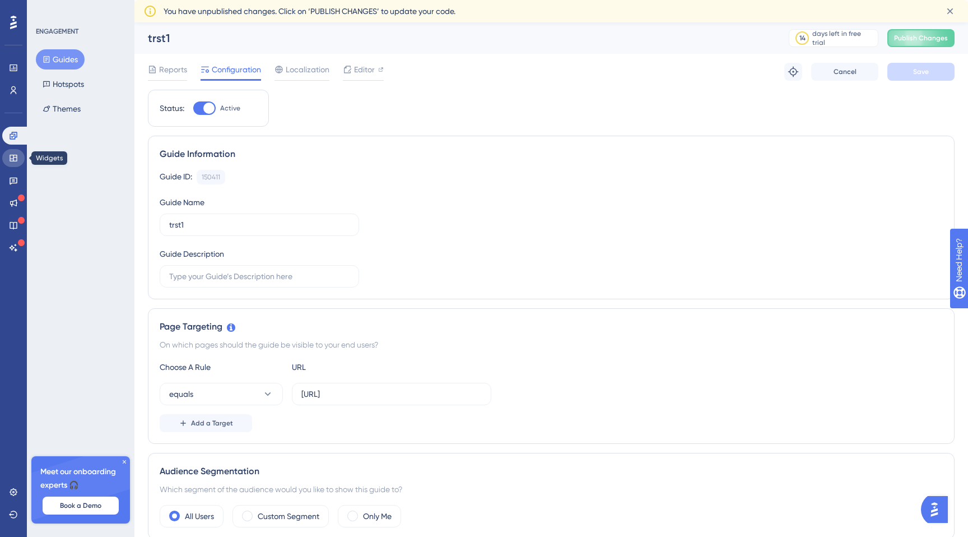
click at [14, 161] on icon at bounding box center [13, 158] width 7 height 7
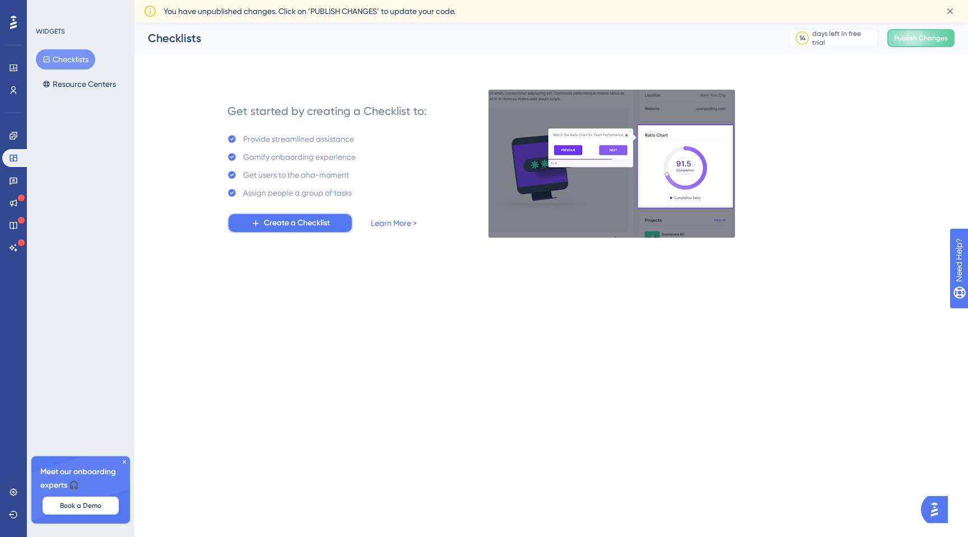
click at [302, 223] on span "Create a Checklist" at bounding box center [297, 222] width 66 height 13
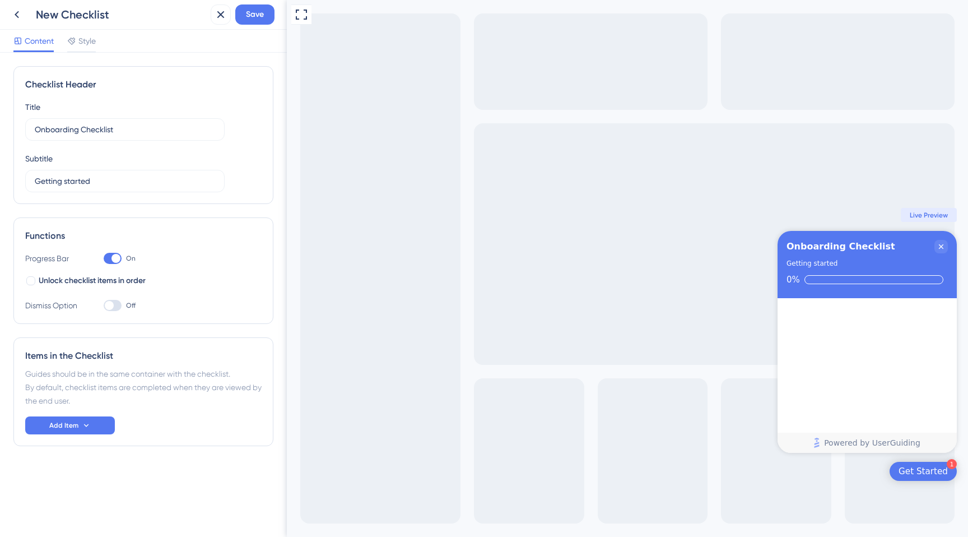
click at [929, 473] on div "Get Started" at bounding box center [923, 471] width 49 height 11
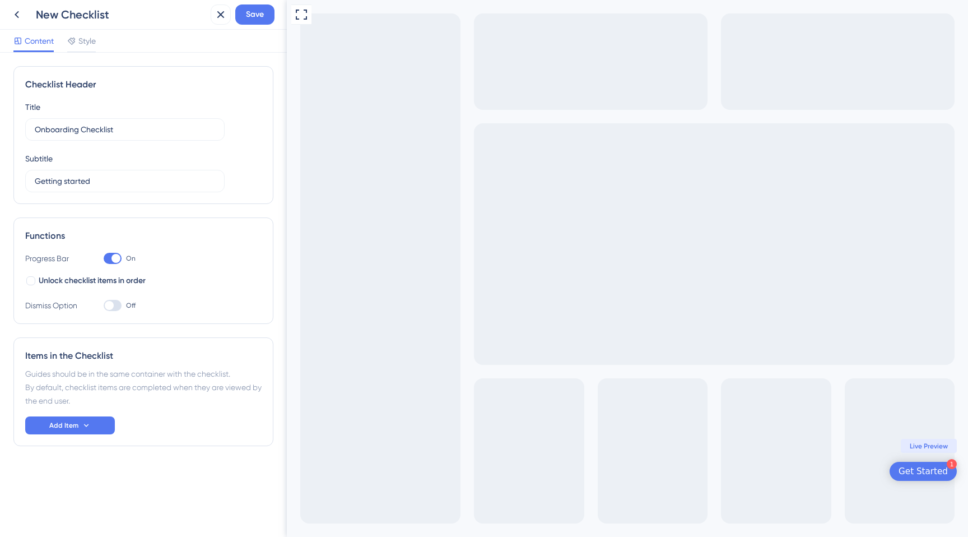
click at [929, 472] on div "Get Started" at bounding box center [923, 471] width 49 height 11
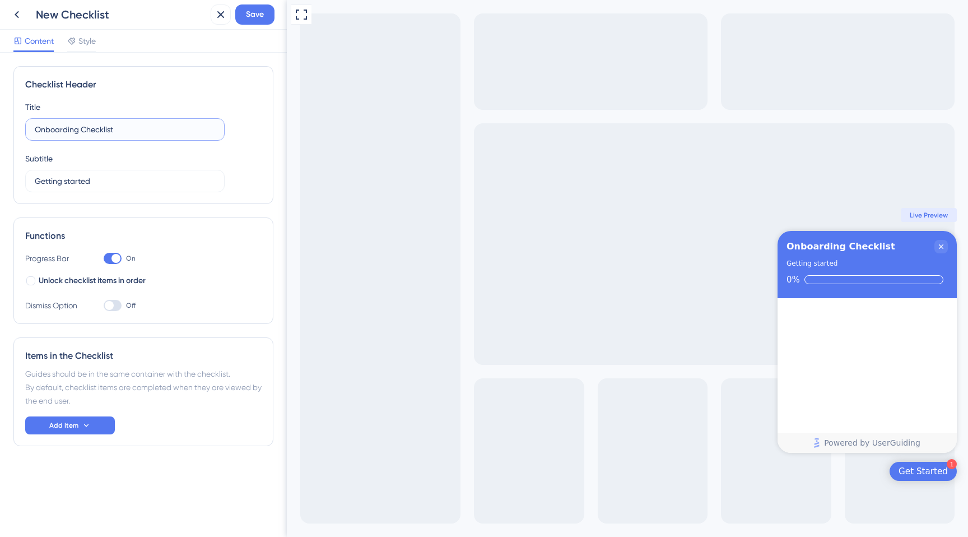
click at [153, 125] on input "Onboarding Checklist" at bounding box center [125, 129] width 180 height 12
click at [85, 425] on icon at bounding box center [86, 425] width 4 height 3
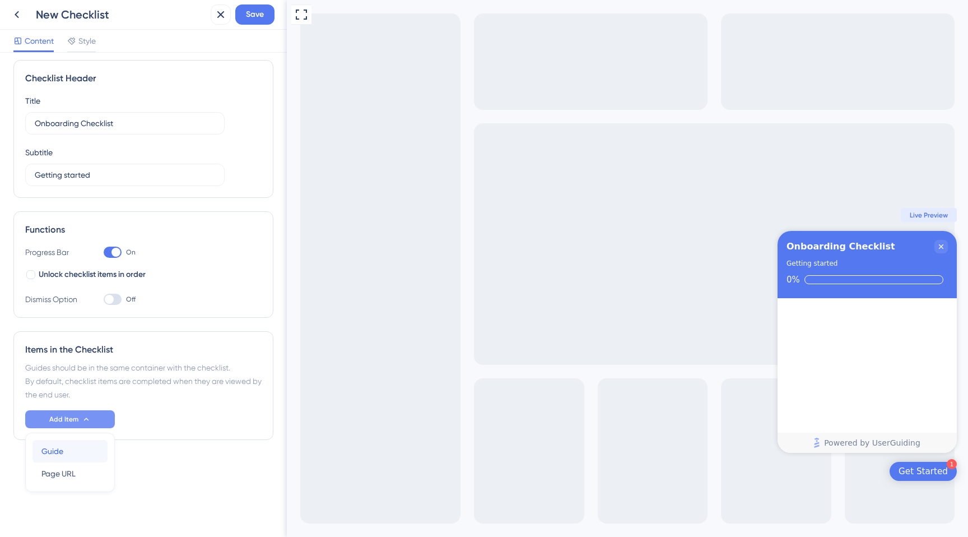
click at [77, 450] on div "Guide Guide" at bounding box center [69, 451] width 57 height 22
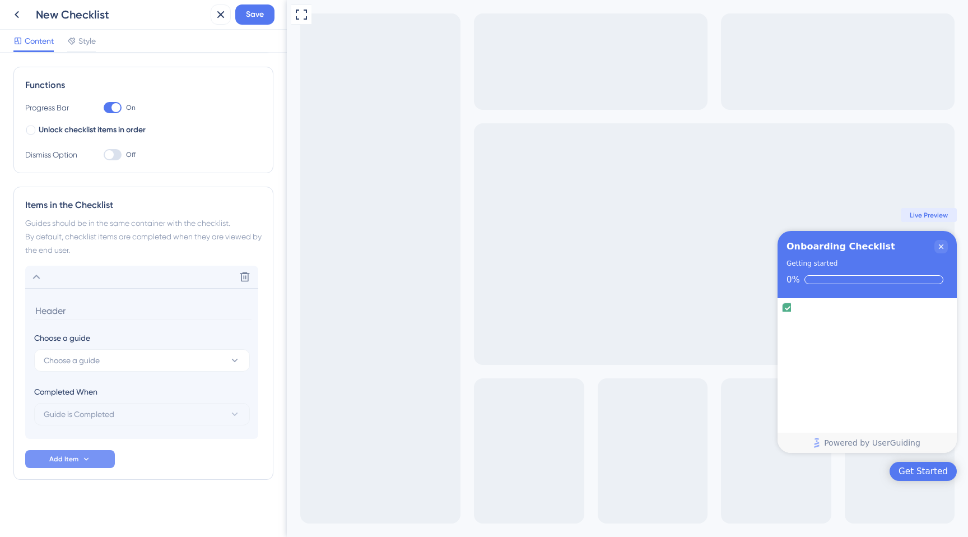
scroll to position [152, 0]
click at [92, 445] on div "Delete Choose a guide Choose a guide Completed When Guide is Completed Add Item" at bounding box center [143, 365] width 236 height 202
click at [89, 458] on icon at bounding box center [86, 457] width 9 height 9
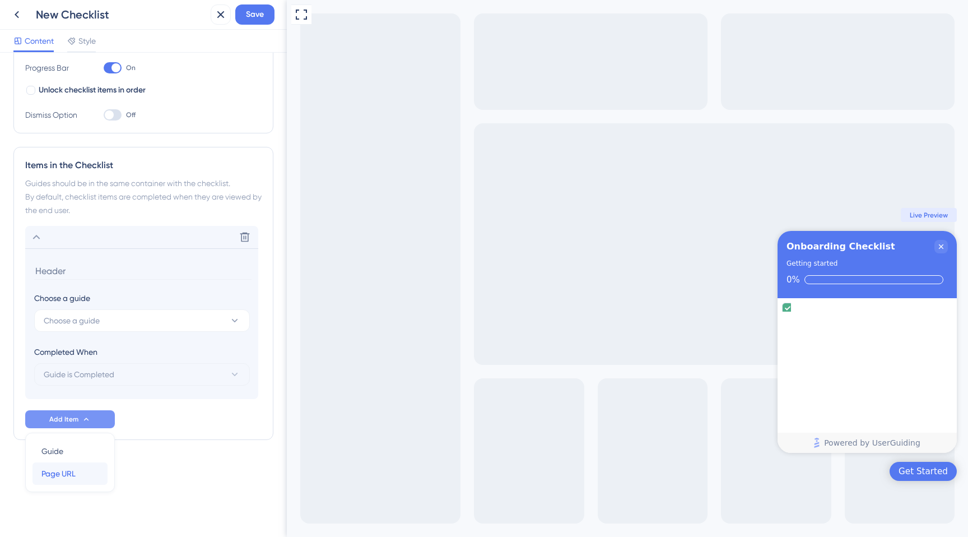
click at [84, 469] on div "Page URL Page URL" at bounding box center [69, 473] width 57 height 22
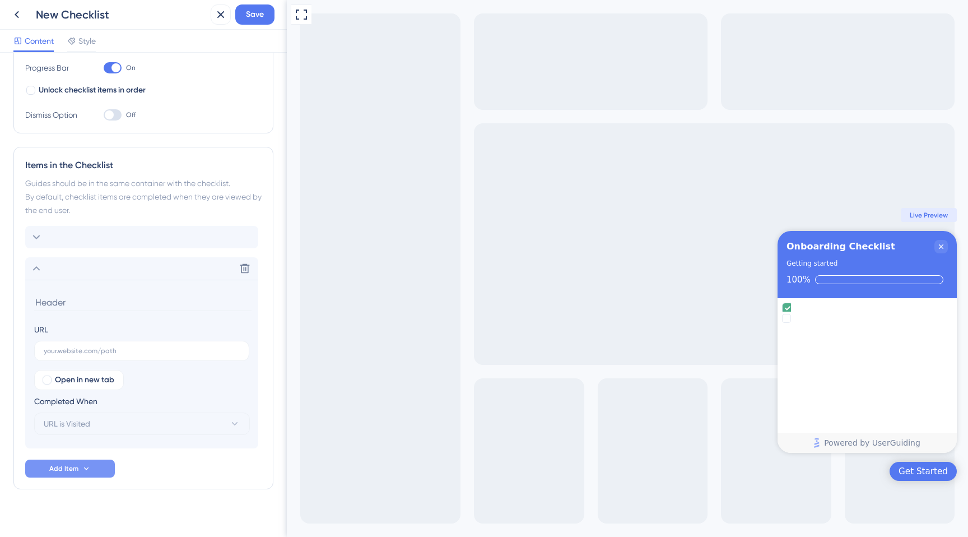
scroll to position [201, 0]
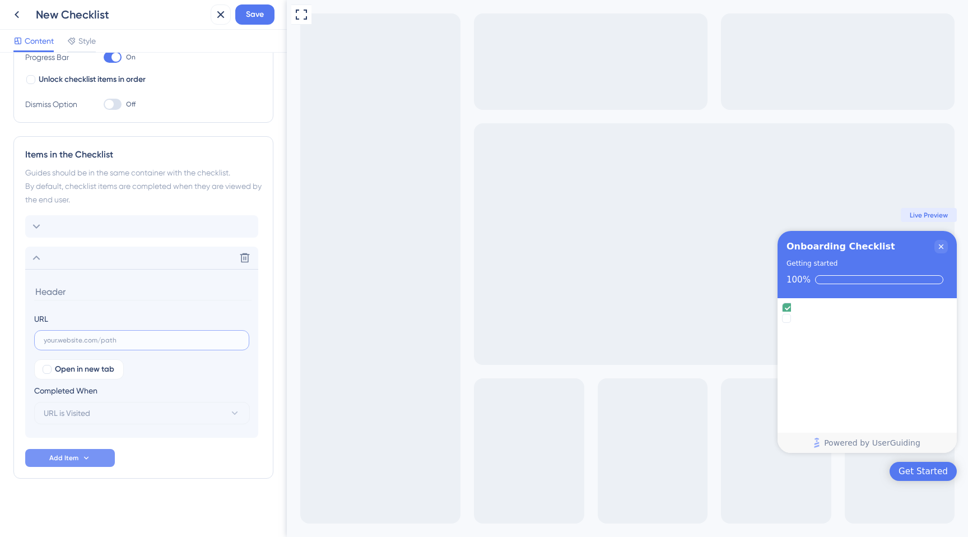
click at [109, 339] on input "text" at bounding box center [142, 340] width 196 height 8
click at [94, 454] on button "Add Item" at bounding box center [70, 458] width 90 height 18
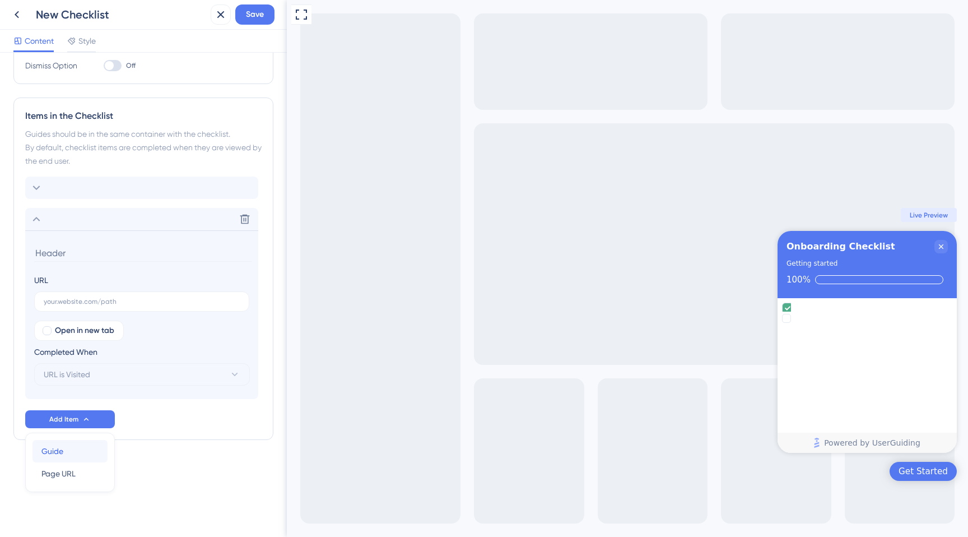
click at [87, 450] on div "Guide Guide" at bounding box center [69, 451] width 57 height 22
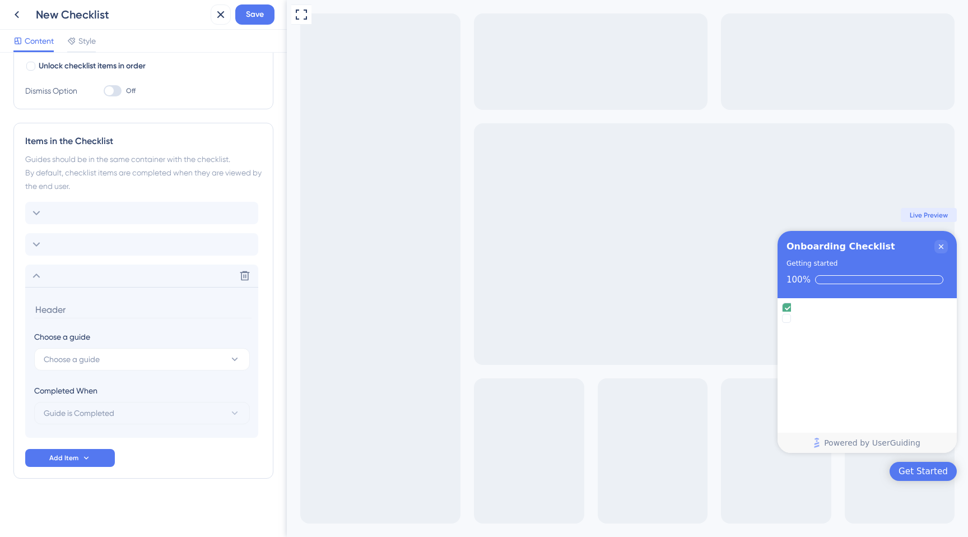
scroll to position [215, 0]
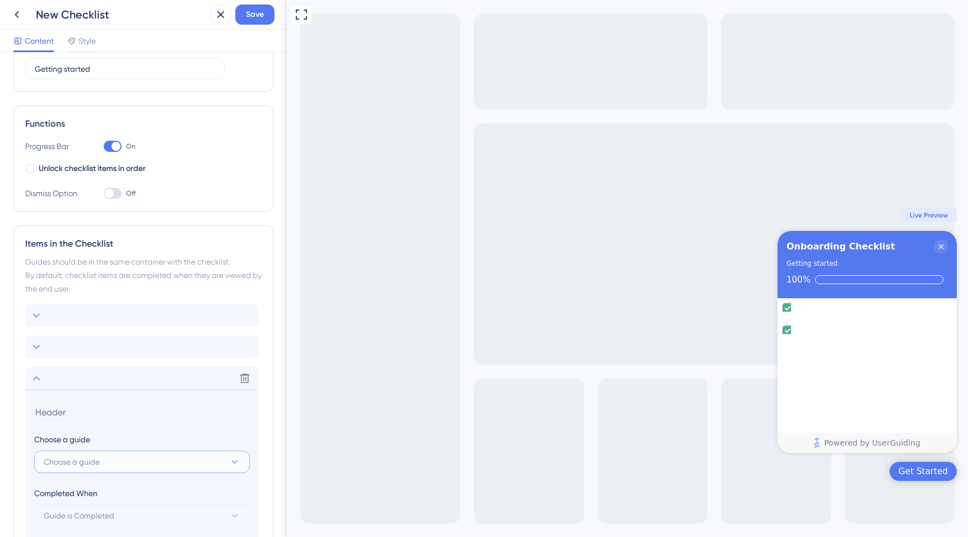
click at [103, 460] on button "Choose a guide" at bounding box center [142, 461] width 216 height 22
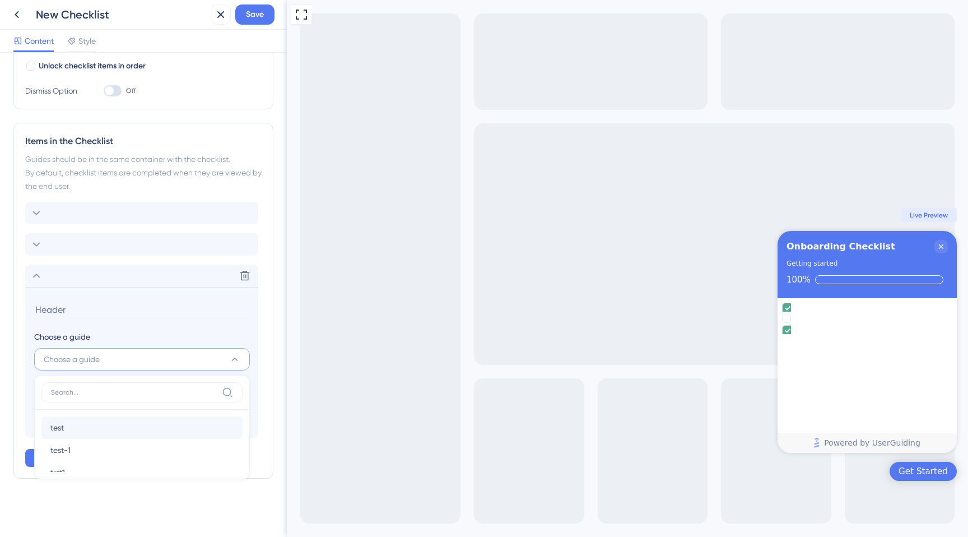
scroll to position [18, 0]
click at [95, 454] on div "trst1 trst1" at bounding box center [141, 454] width 183 height 22
type input "trst1"
click at [927, 217] on span "Live Preview" at bounding box center [929, 215] width 38 height 9
click at [927, 213] on span "Live Preview" at bounding box center [929, 215] width 38 height 9
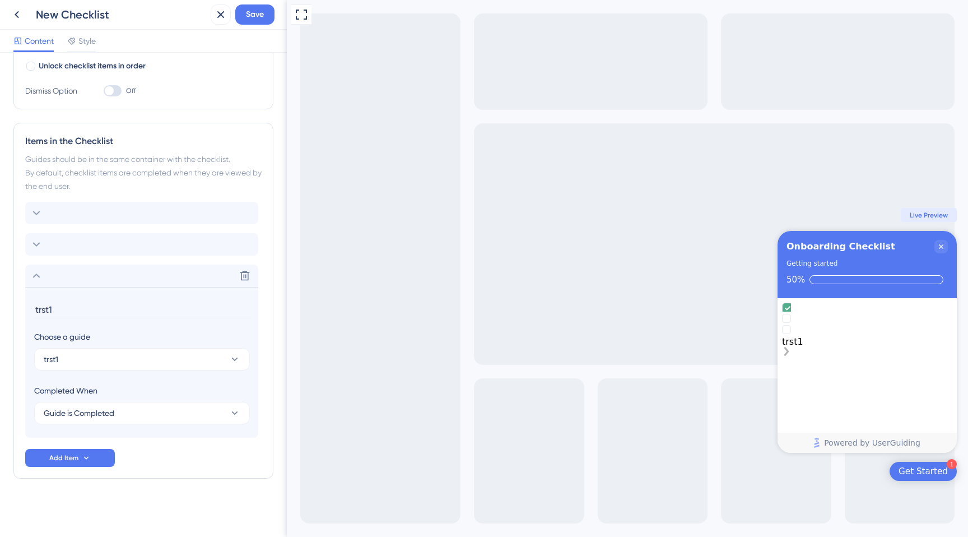
click at [790, 333] on rect "trst1 is incomplete." at bounding box center [786, 329] width 8 height 8
click at [790, 322] on rect "undefined is incomplete." at bounding box center [786, 318] width 8 height 8
click at [919, 469] on div "Get Started" at bounding box center [923, 471] width 49 height 11
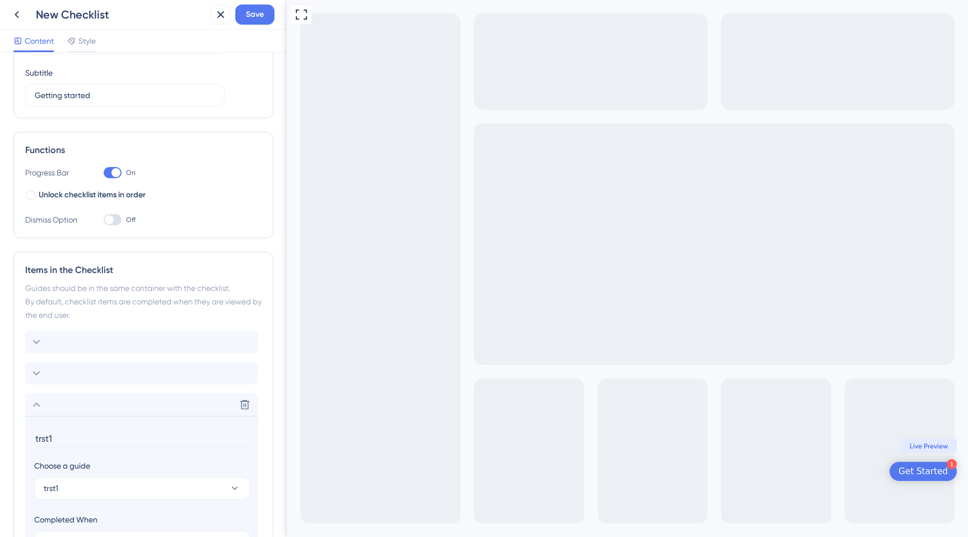
scroll to position [58, 0]
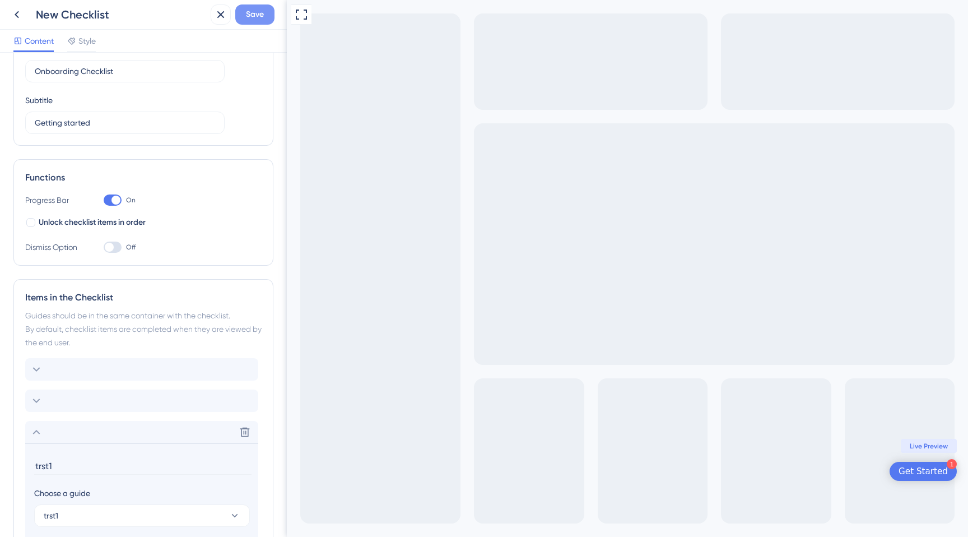
click at [255, 15] on span "Save" at bounding box center [255, 14] width 18 height 13
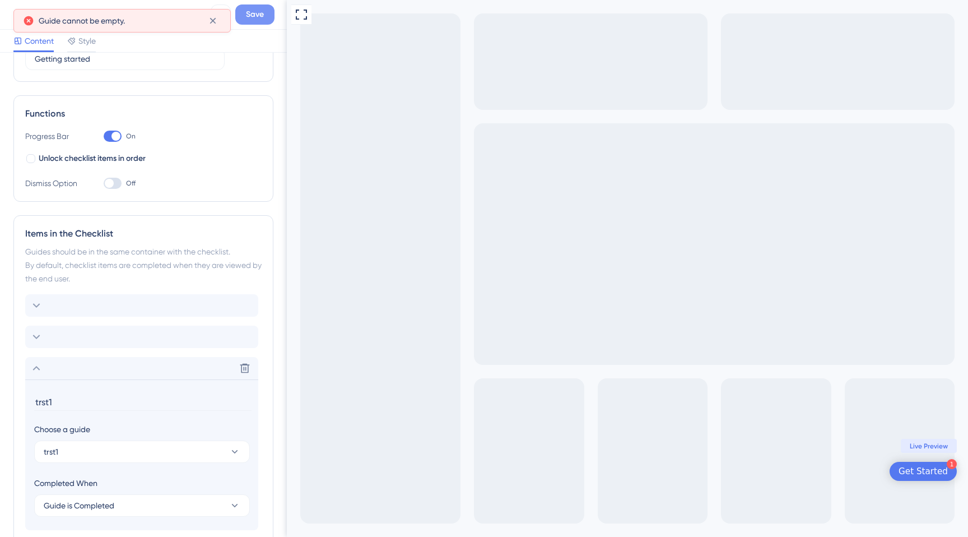
scroll to position [133, 0]
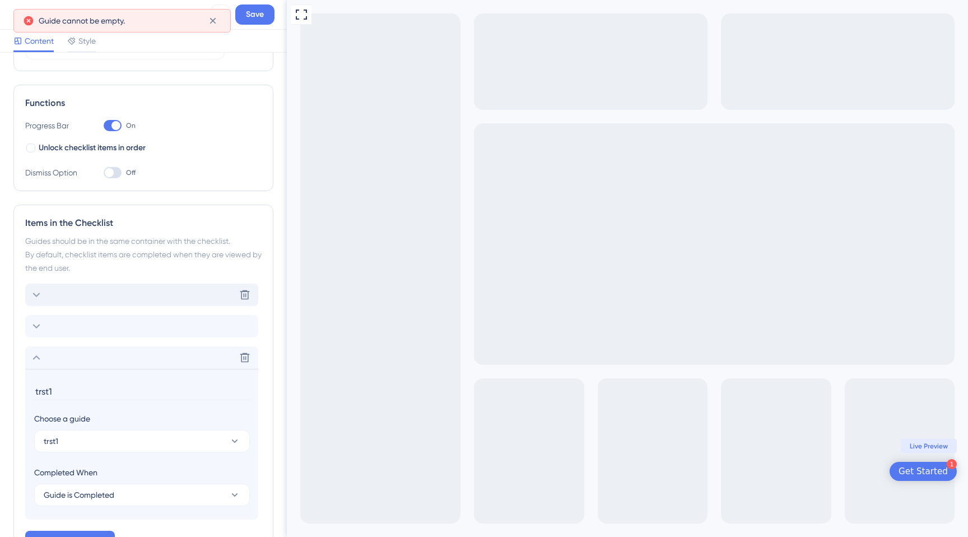
click at [176, 301] on div "Delete" at bounding box center [141, 294] width 233 height 22
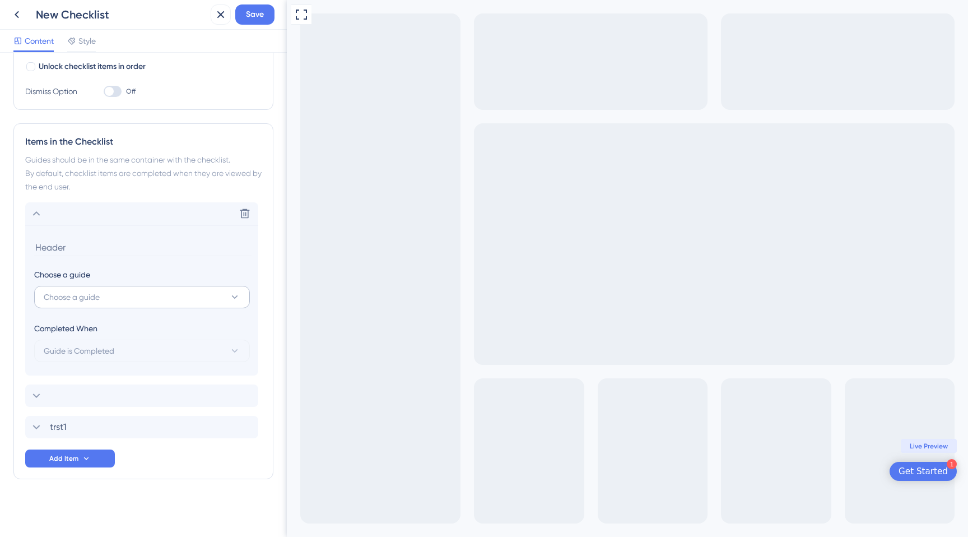
scroll to position [215, 0]
click at [170, 296] on button "Choose a guide" at bounding box center [142, 296] width 216 height 22
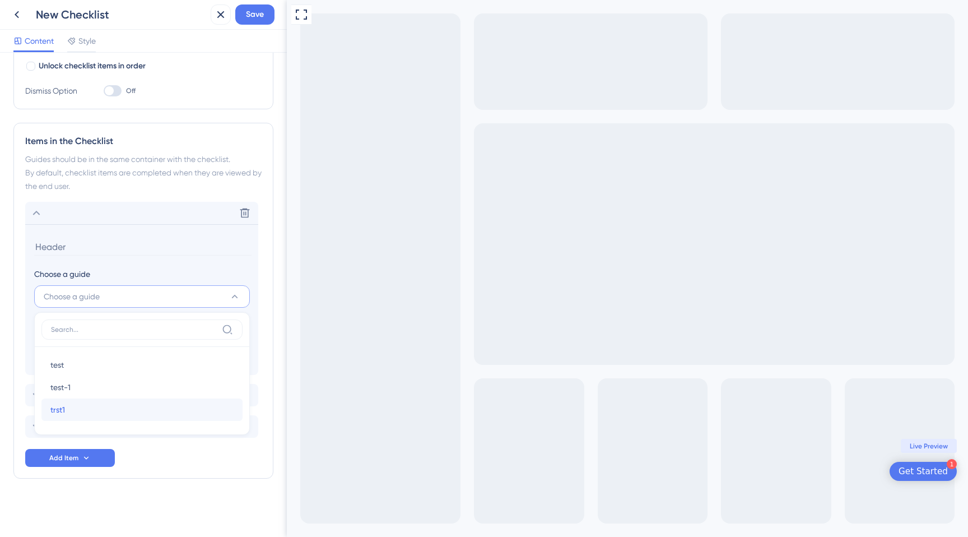
click at [137, 406] on div "trst1 trst1" at bounding box center [141, 409] width 183 height 22
type input "trst1"
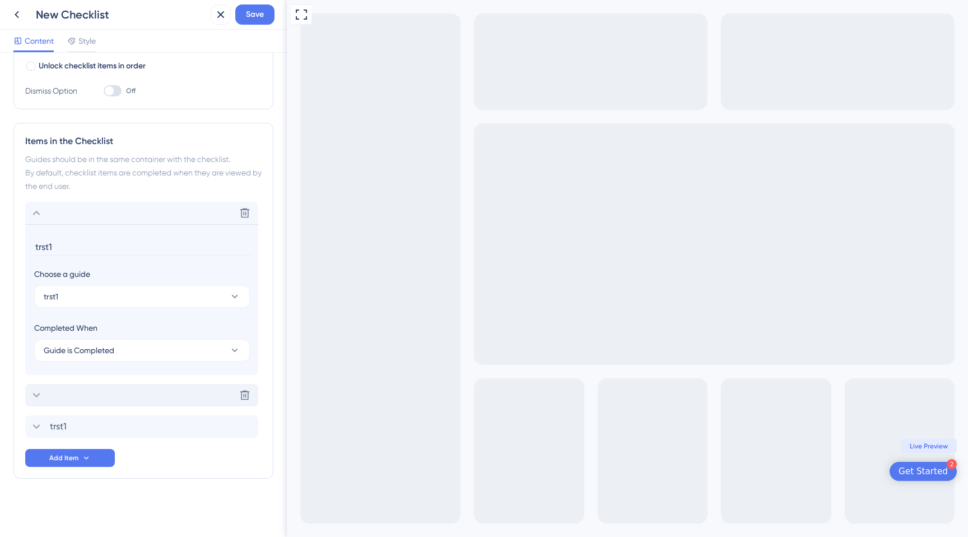
click at [146, 397] on div "Delete" at bounding box center [141, 395] width 233 height 22
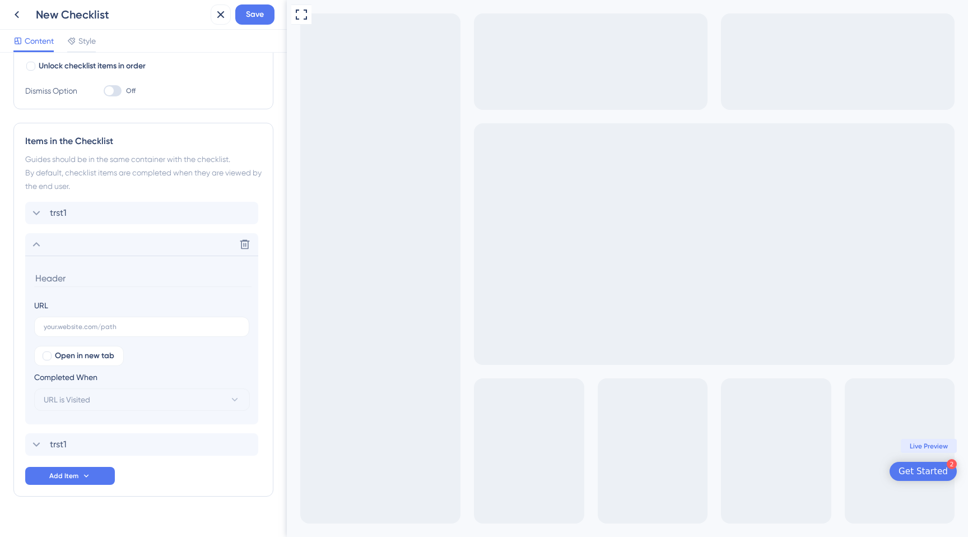
scroll to position [232, 0]
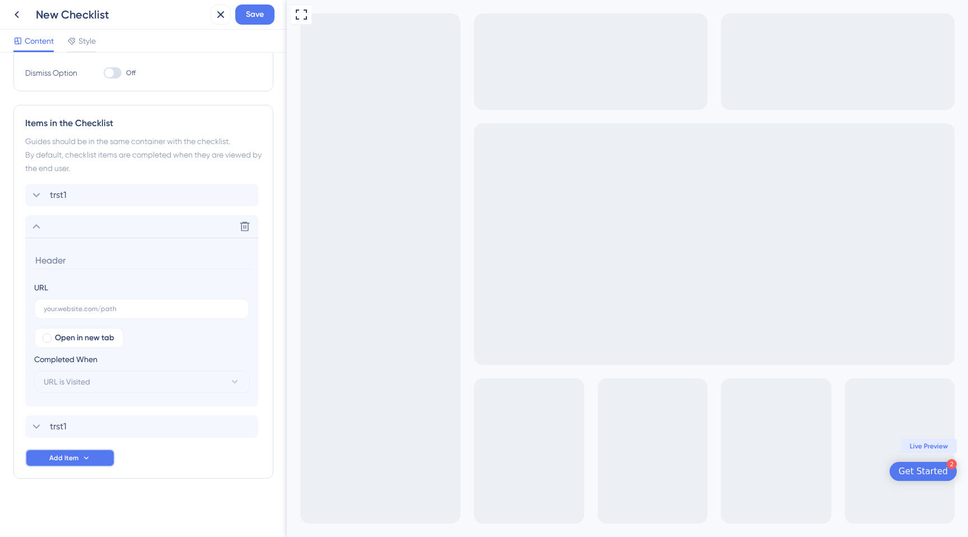
click at [85, 453] on icon at bounding box center [86, 457] width 9 height 9
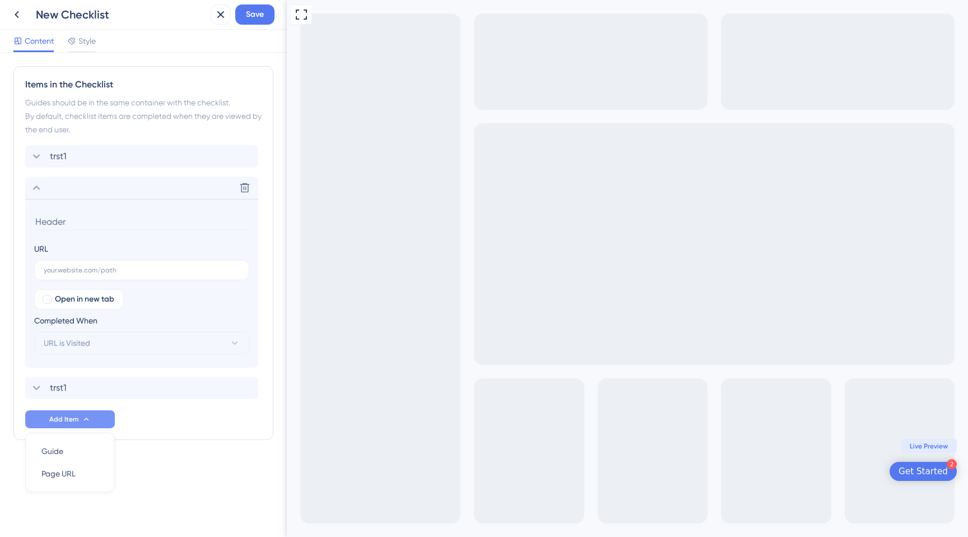
click at [168, 406] on div "trst1 Delete URL Open in new tab Completed When URL is Visited trst1 Add Item G…" at bounding box center [143, 286] width 236 height 283
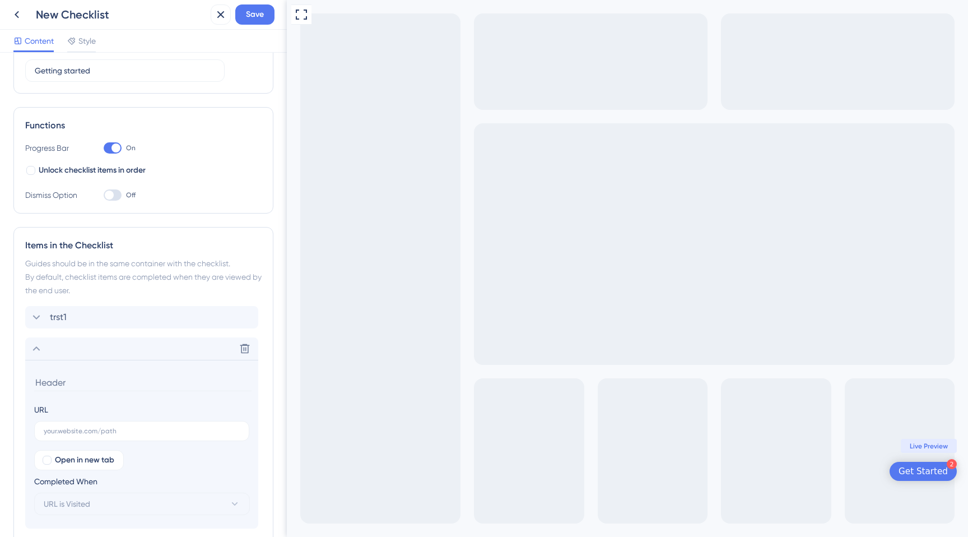
scroll to position [0, 0]
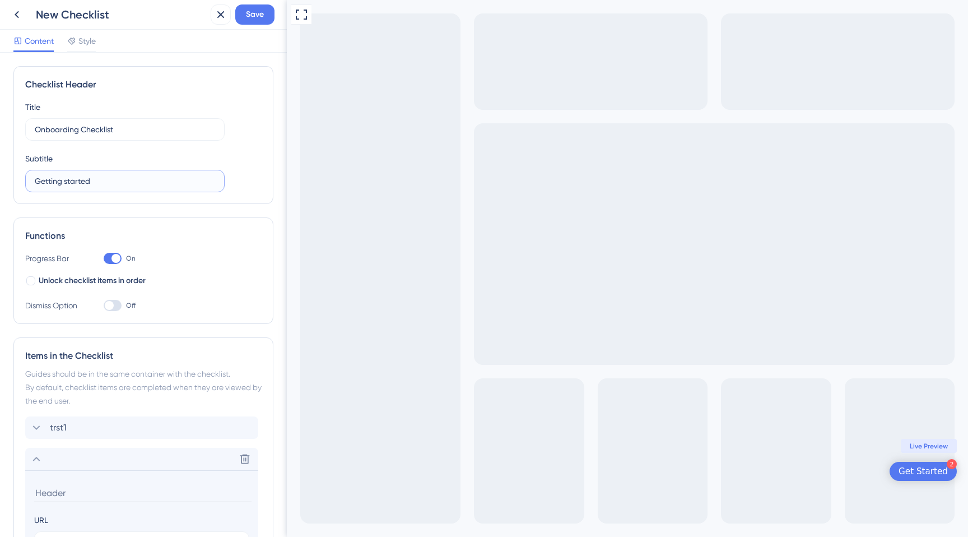
click at [127, 180] on input "Getting started" at bounding box center [125, 181] width 180 height 12
click at [259, 15] on span "Save" at bounding box center [255, 14] width 18 height 13
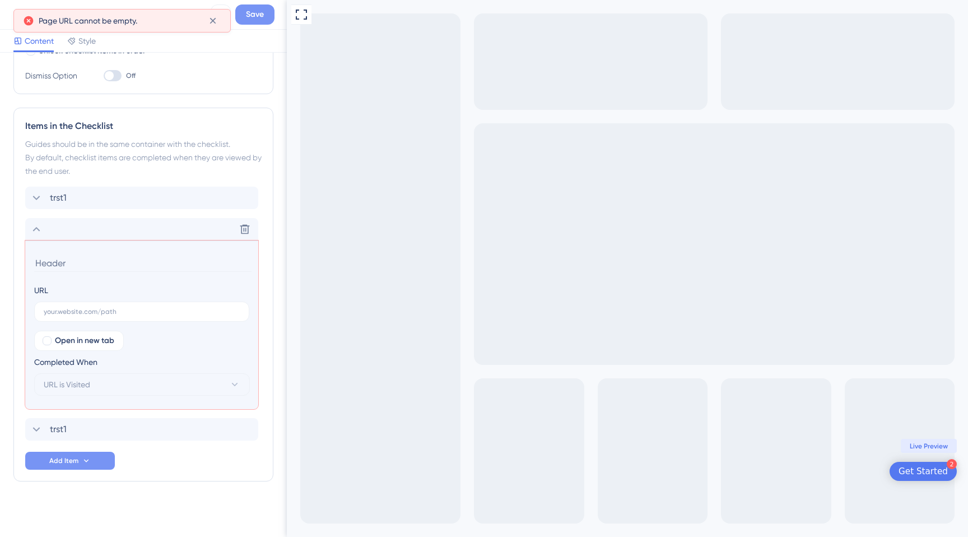
scroll to position [232, 0]
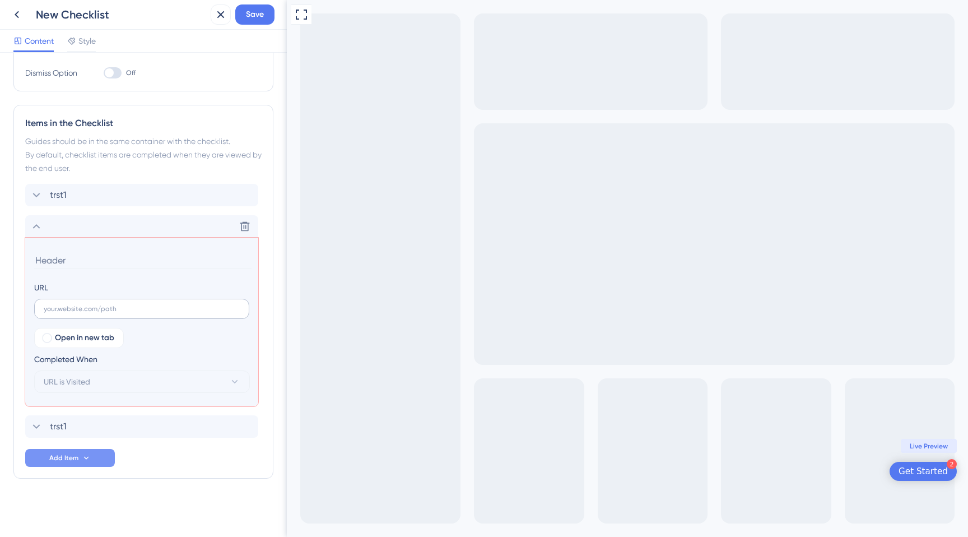
click at [180, 302] on label at bounding box center [141, 309] width 215 height 20
click at [180, 305] on input "text" at bounding box center [142, 309] width 196 height 8
paste input "http://localhost:4200/#/chain-list"
type input "http://localhost:4200/#/chain-list"
click at [101, 384] on button "URL is Visited" at bounding box center [142, 381] width 216 height 22
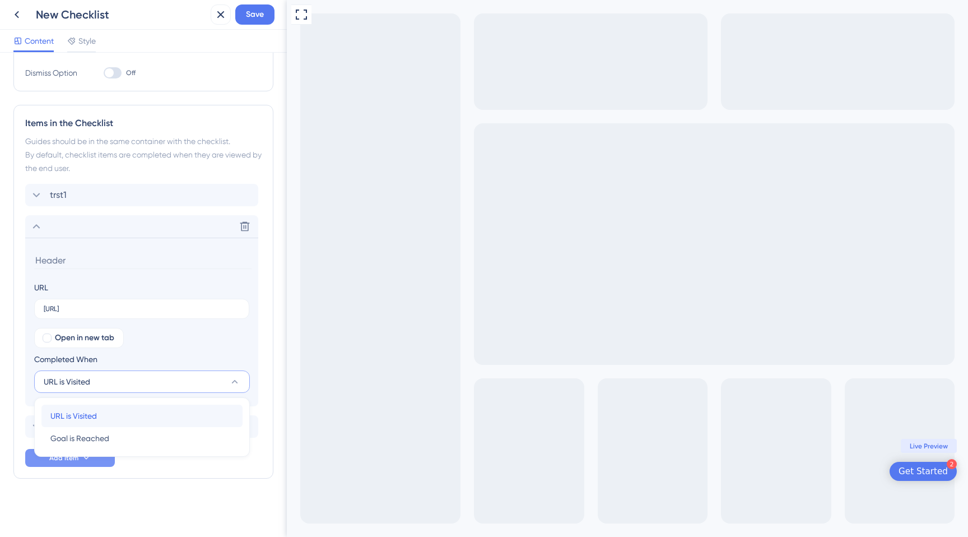
click at [102, 411] on div "URL is Visited URL is Visited" at bounding box center [141, 415] width 183 height 22
click at [106, 382] on button "URL is Visited" at bounding box center [142, 381] width 216 height 22
click at [106, 438] on span "Goal is Reached" at bounding box center [79, 437] width 59 height 13
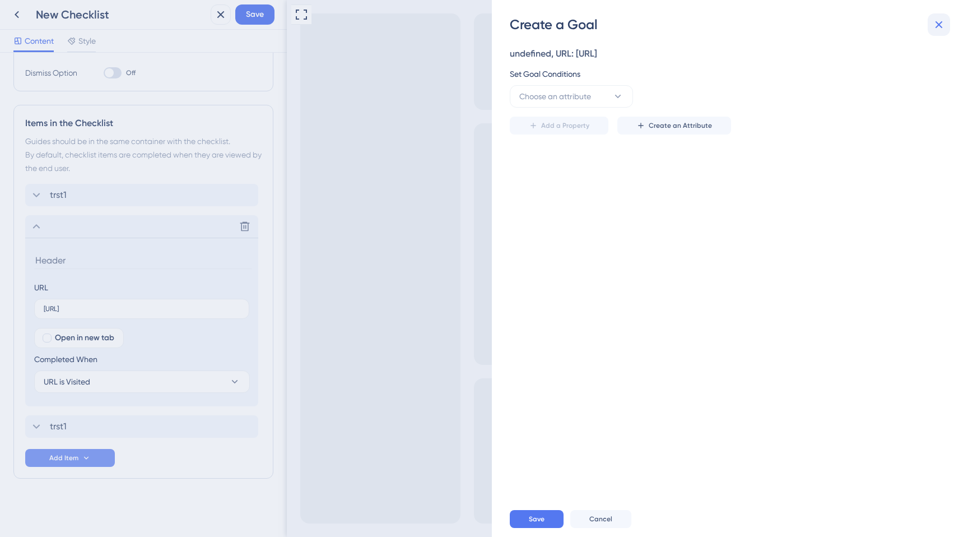
click at [938, 21] on icon at bounding box center [938, 24] width 13 height 13
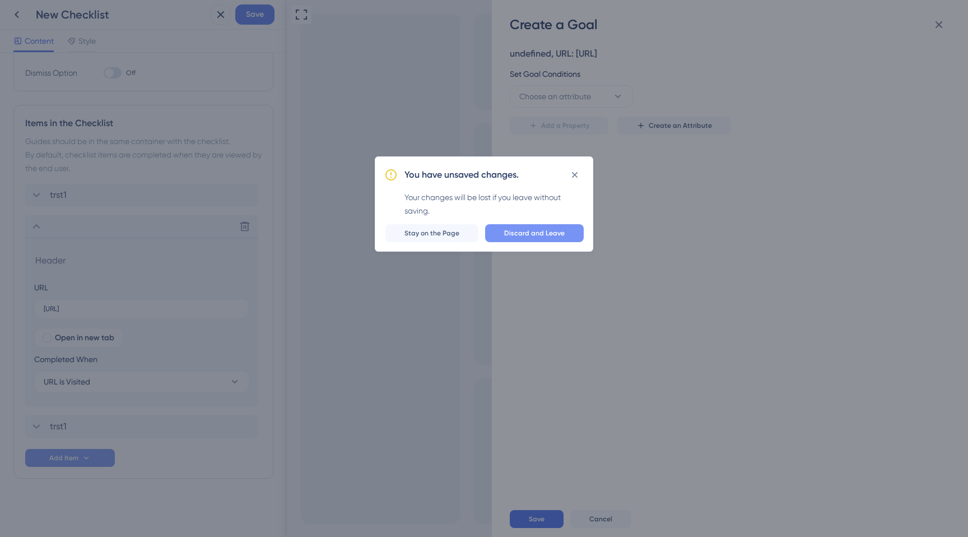
click at [555, 231] on span "Discard and Leave" at bounding box center [534, 233] width 61 height 9
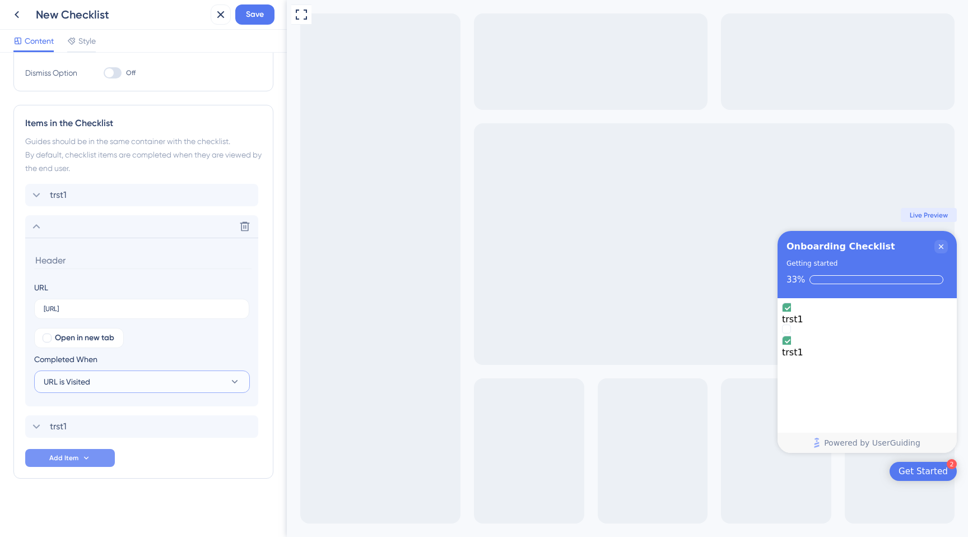
click at [73, 382] on span "URL is Visited" at bounding box center [67, 381] width 46 height 13
click at [71, 407] on div "URL is Visited URL is Visited" at bounding box center [141, 415] width 183 height 22
click at [76, 458] on span "Add Item" at bounding box center [63, 457] width 29 height 9
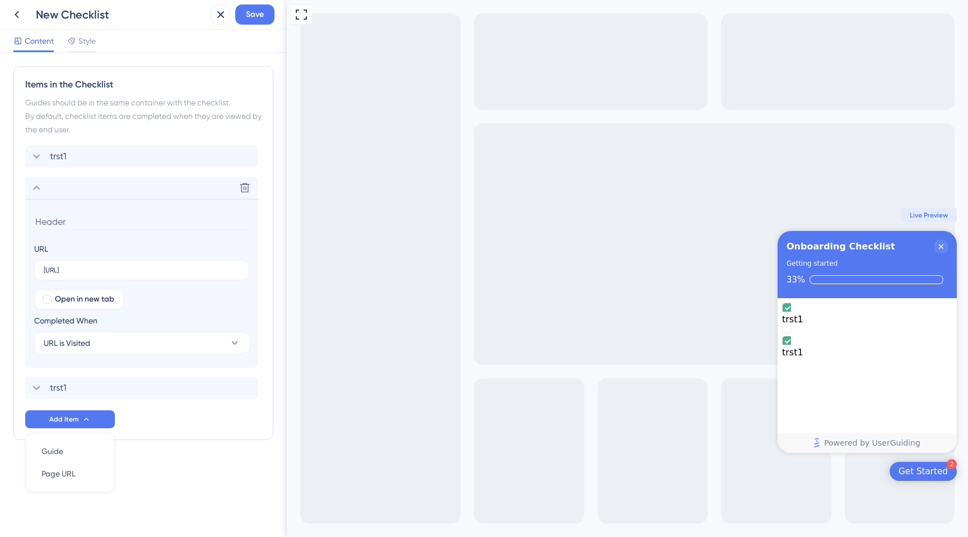
click at [253, 27] on div "New Checklist Save" at bounding box center [143, 15] width 287 height 30
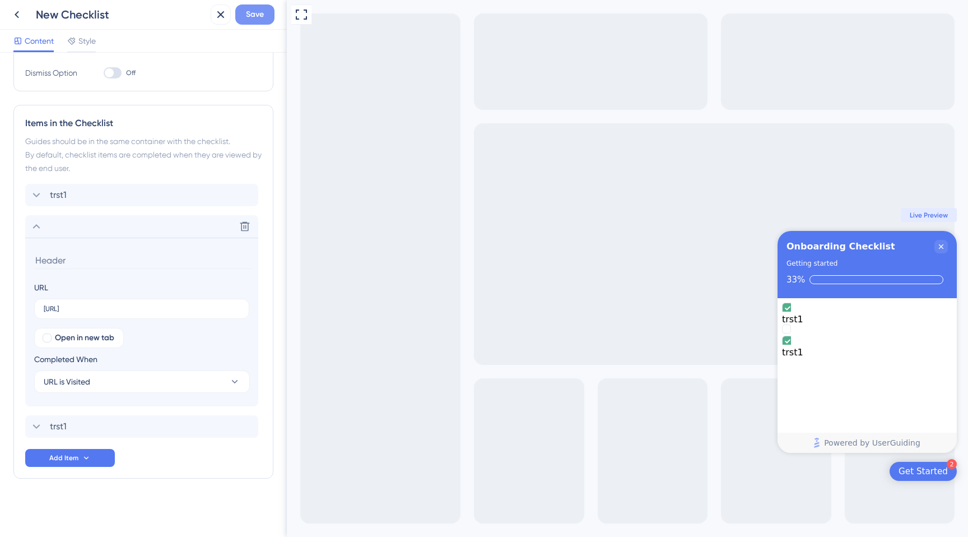
click at [254, 14] on span "Save" at bounding box center [255, 14] width 18 height 13
click at [139, 254] on input at bounding box center [142, 260] width 217 height 17
type input "test"
click at [259, 12] on span "Save" at bounding box center [255, 14] width 18 height 13
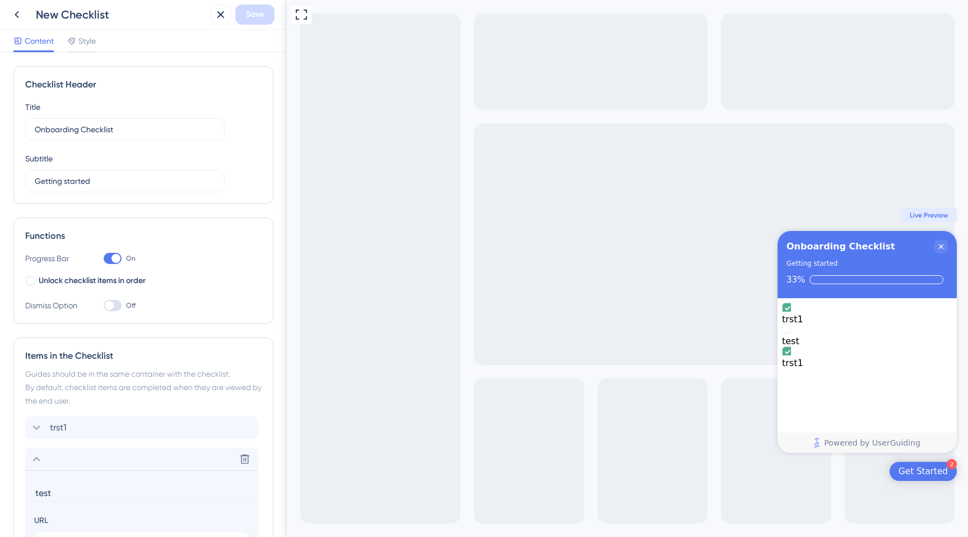
click at [943, 215] on span "Live Preview" at bounding box center [929, 215] width 38 height 9
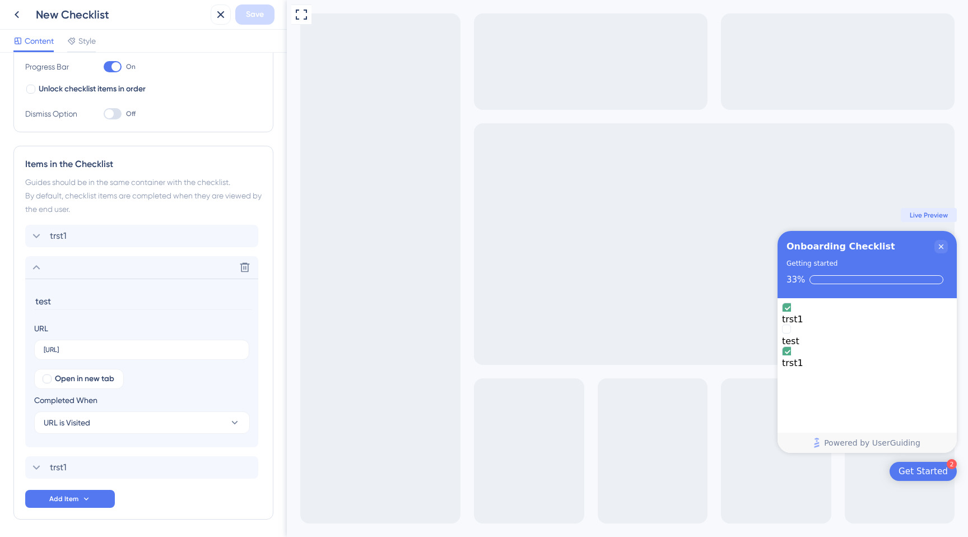
scroll to position [197, 0]
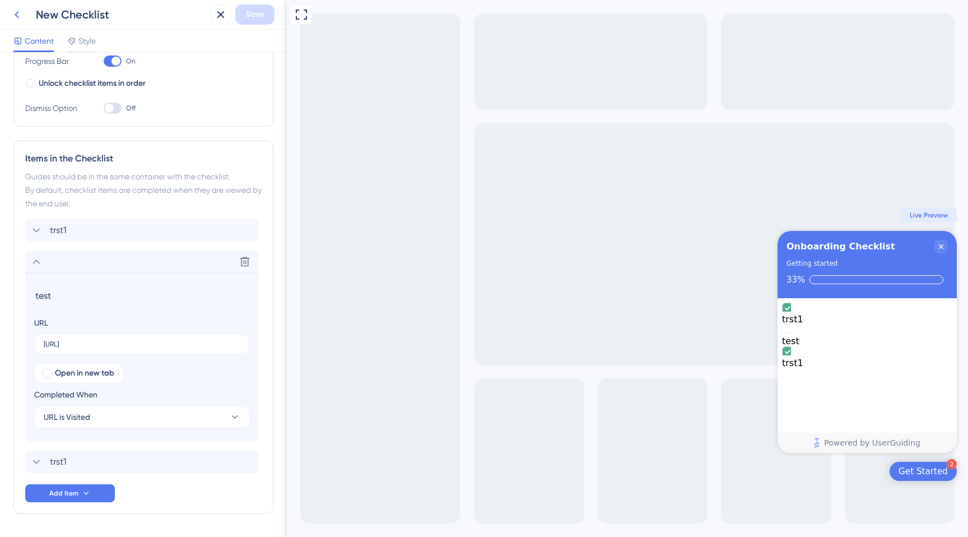
click at [14, 13] on icon at bounding box center [16, 14] width 13 height 13
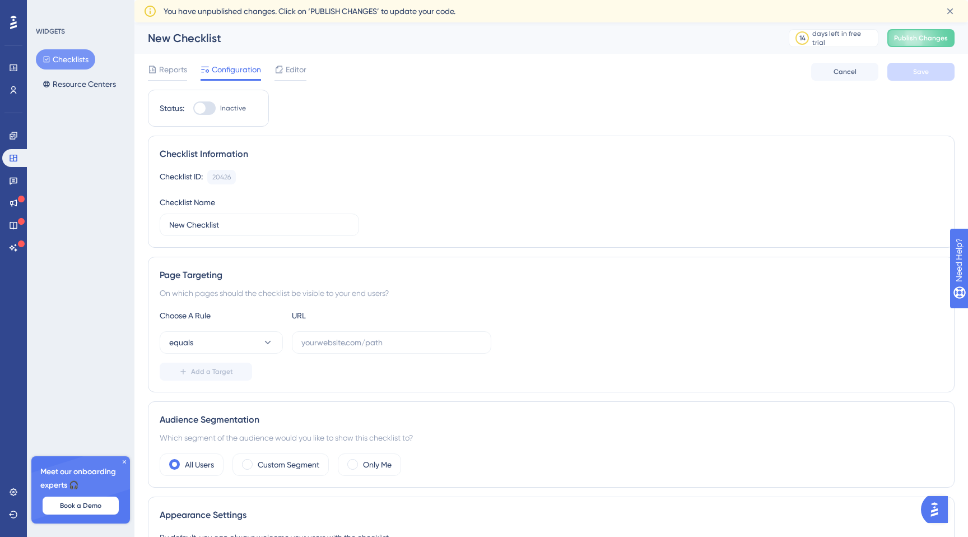
click at [204, 109] on div at bounding box center [199, 108] width 11 height 11
click at [193, 109] on input "Inactive" at bounding box center [193, 108] width 1 height 1
checkbox input "false"
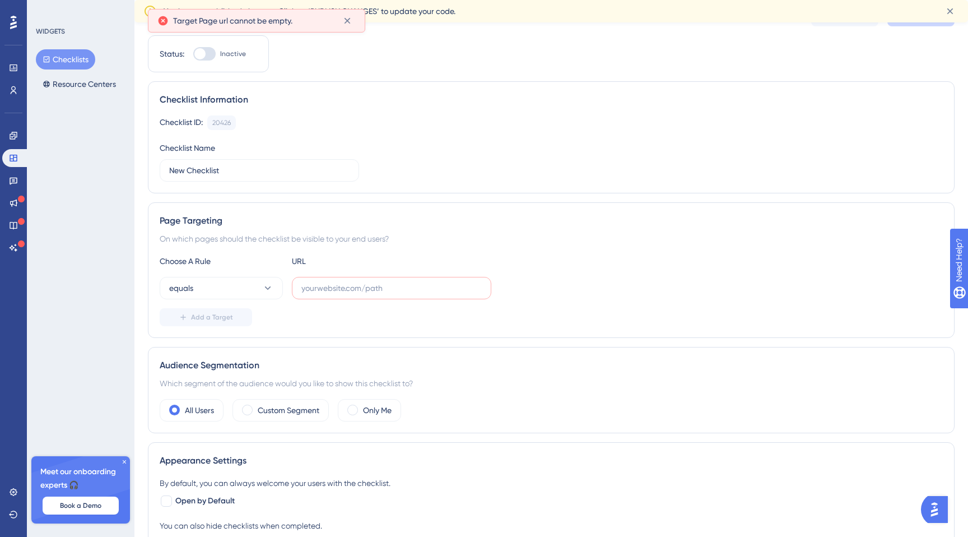
scroll to position [74, 0]
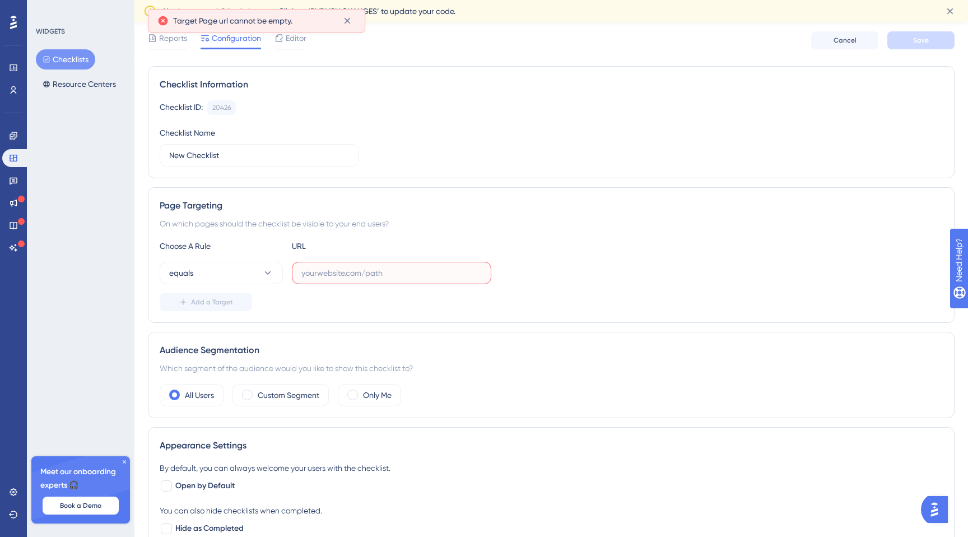
click at [325, 275] on input "text" at bounding box center [391, 273] width 180 height 12
paste input "http://localhost:4200/#/chain-list"
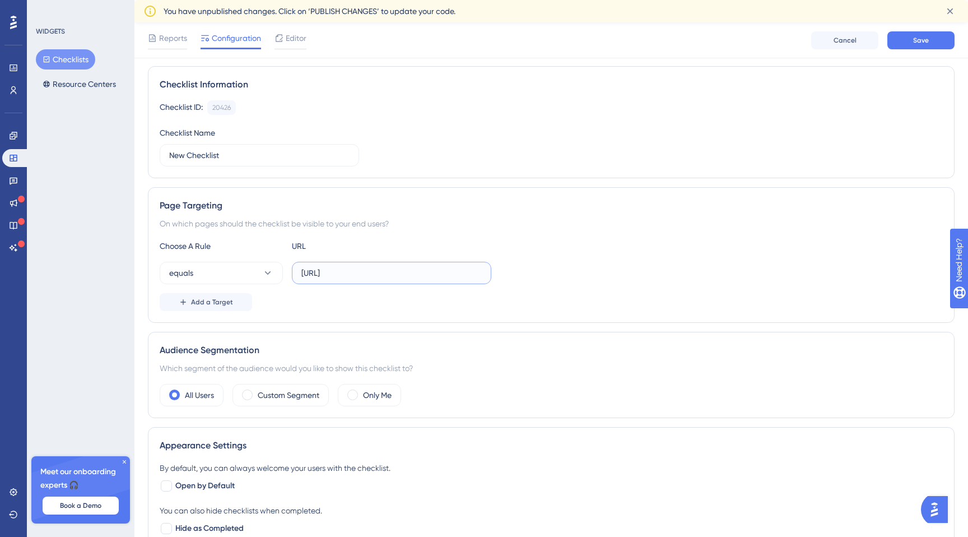
scroll to position [78, 0]
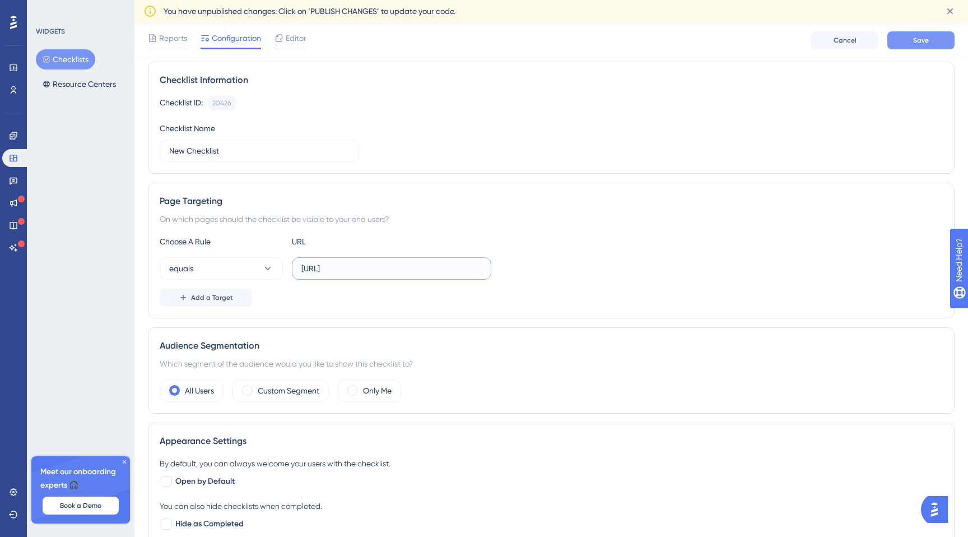
type input "http://localhost:4200/#/chain-list"
click at [934, 38] on button "Save" at bounding box center [920, 40] width 67 height 18
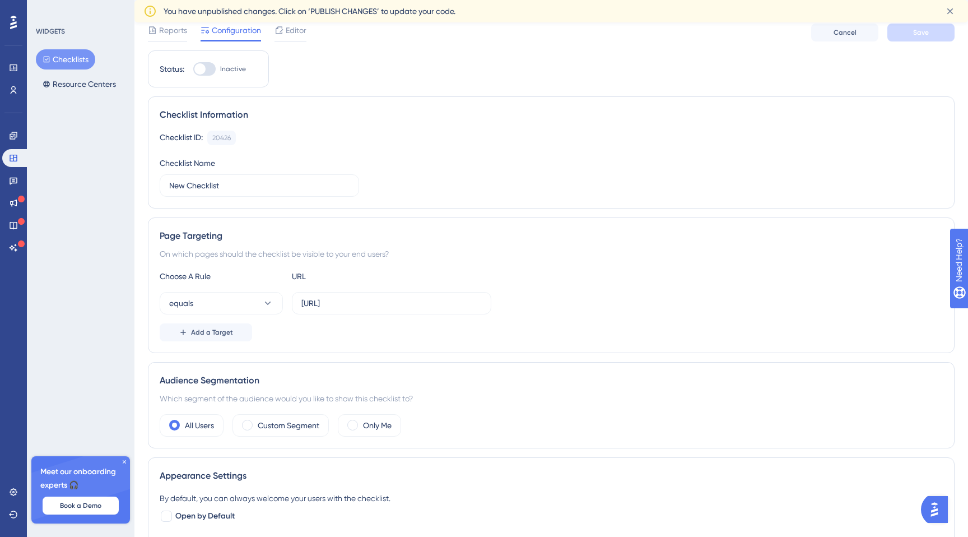
scroll to position [0, 0]
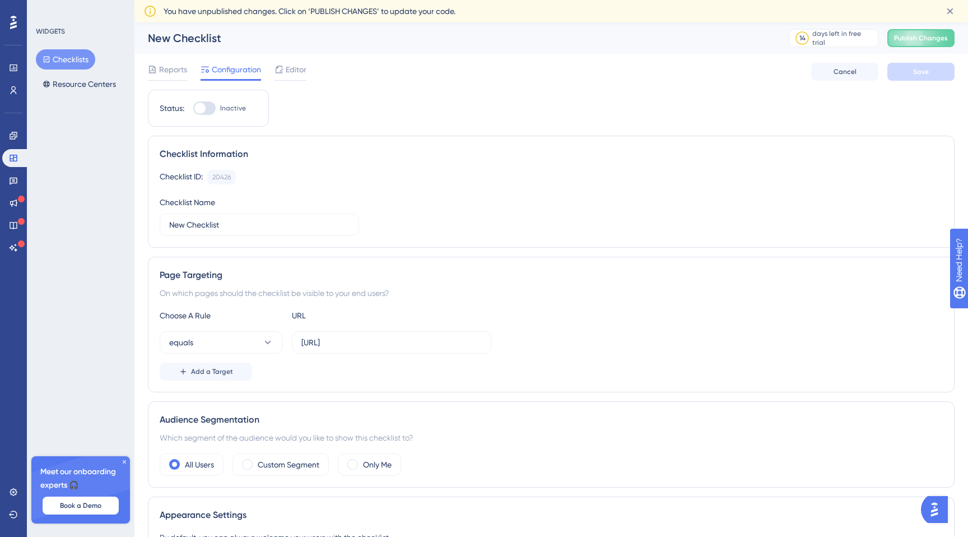
click at [210, 114] on div at bounding box center [204, 107] width 22 height 13
click at [193, 109] on input "Inactive" at bounding box center [193, 108] width 1 height 1
checkbox input "true"
click at [920, 73] on span "Save" at bounding box center [921, 71] width 16 height 9
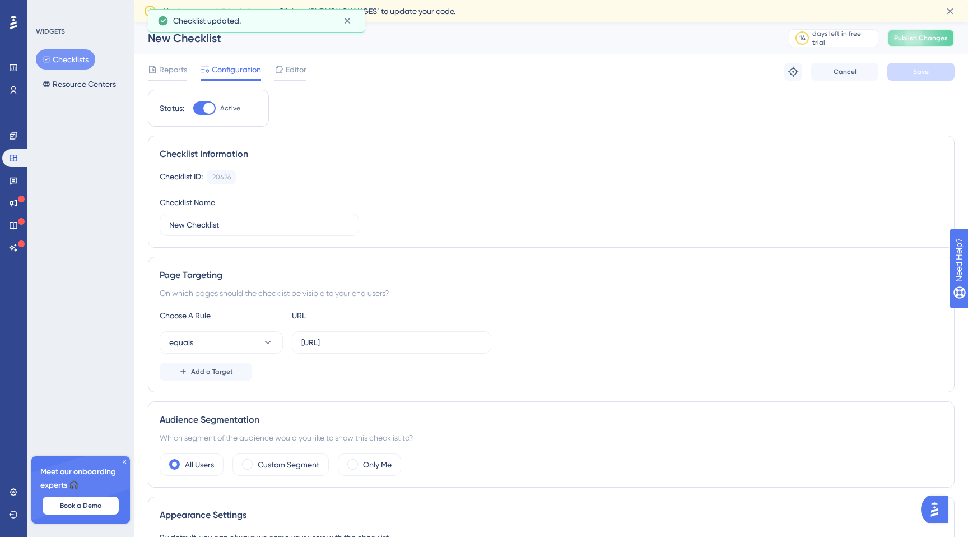
click at [921, 41] on span "Publish Changes" at bounding box center [921, 38] width 54 height 9
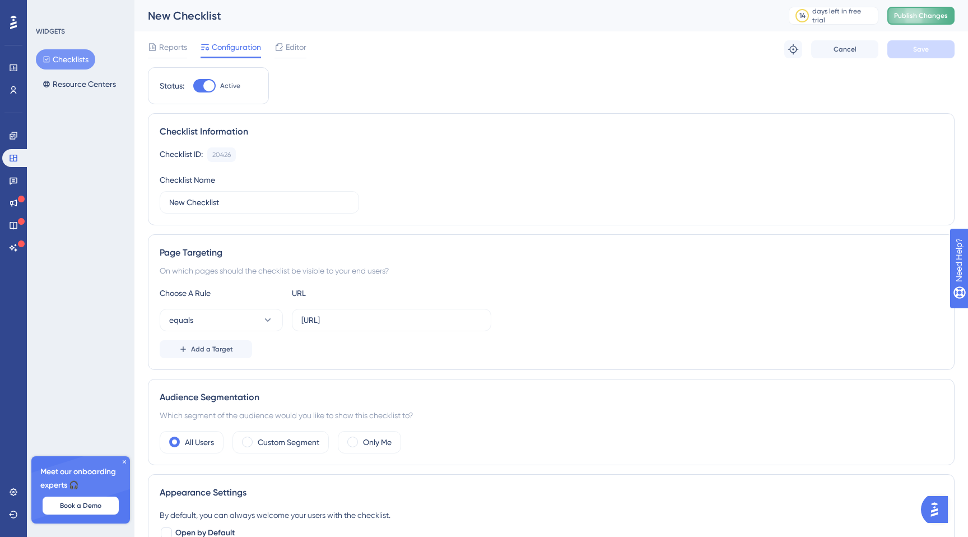
click at [910, 18] on span "Publish Changes" at bounding box center [921, 15] width 54 height 9
